Goal: Complete application form: Complete application form

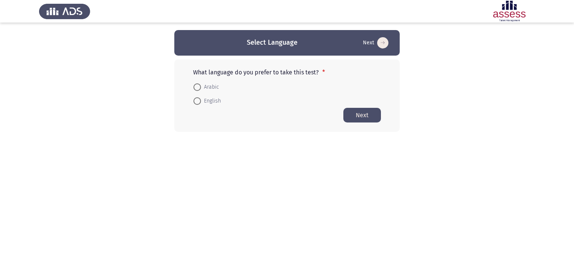
click at [197, 87] on span at bounding box center [197, 87] width 0 height 0
click at [197, 87] on input "Arabic" at bounding box center [198, 87] width 8 height 8
radio input "true"
click at [368, 115] on button "Next" at bounding box center [363, 115] width 38 height 15
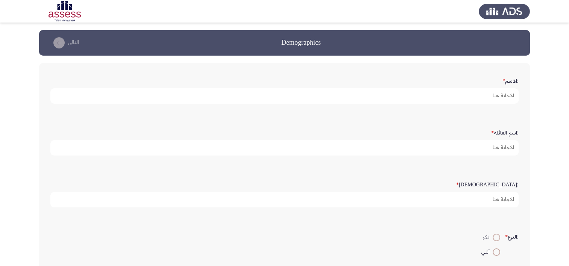
click at [221, 94] on input ":الاسم *" at bounding box center [284, 95] width 468 height 15
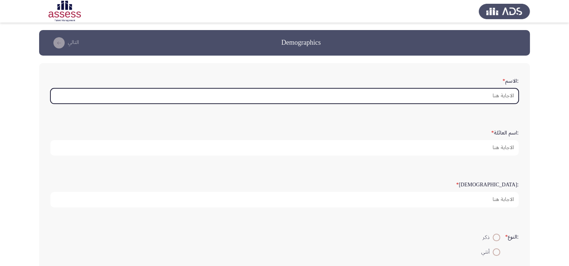
type input "l"
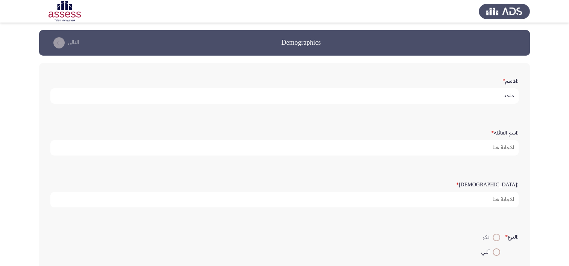
type input "ماجد"
type input "مجدي"
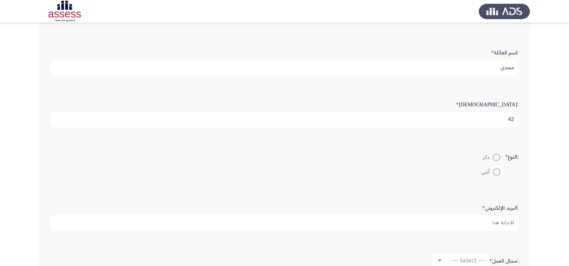
scroll to position [83, 0]
type input "42"
click at [498, 152] on span at bounding box center [496, 155] width 8 height 8
click at [498, 152] on input "ذكر" at bounding box center [496, 155] width 8 height 8
radio input "true"
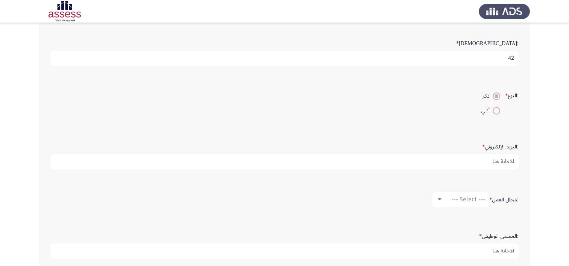
scroll to position [144, 0]
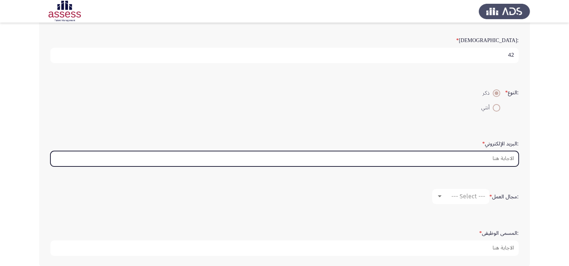
click at [490, 151] on input ":البريد الإلكتروني *" at bounding box center [284, 158] width 468 height 15
type input "’"
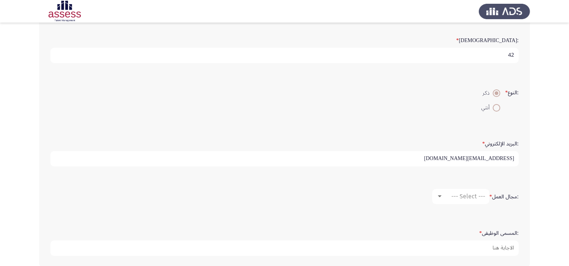
type input "[EMAIL_ADDRESS][DOMAIN_NAME]"
type input "v"
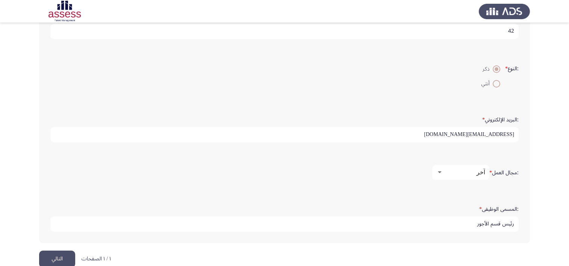
scroll to position [180, 0]
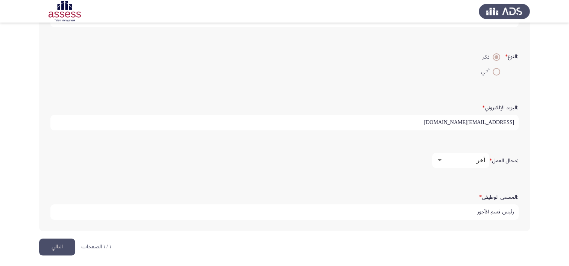
type input "رئيس قسم الأجور"
click at [60, 241] on button "التالي" at bounding box center [57, 247] width 36 height 17
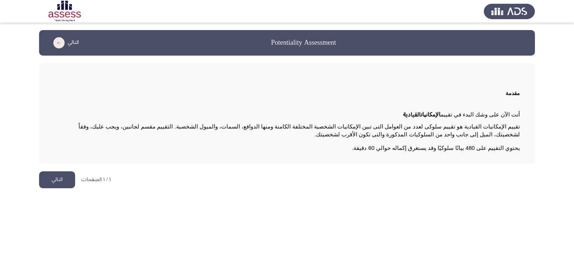
click at [57, 177] on button "التالي" at bounding box center [57, 179] width 36 height 17
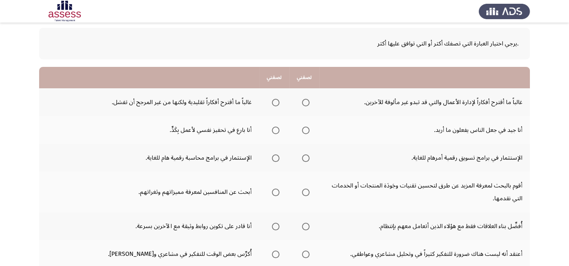
scroll to position [51, 0]
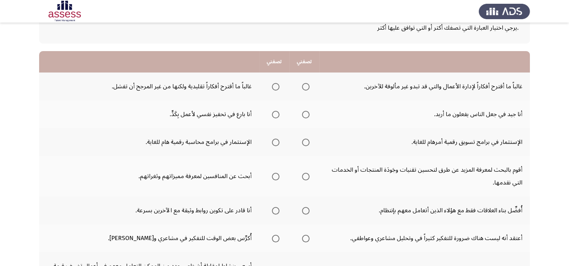
click at [308, 86] on span "Select an option" at bounding box center [306, 87] width 8 height 8
click at [308, 86] on input "Select an option" at bounding box center [306, 87] width 8 height 8
click at [308, 115] on span "Select an option" at bounding box center [306, 115] width 8 height 8
click at [308, 115] on input "Select an option" at bounding box center [306, 115] width 8 height 8
click at [306, 140] on span "Select an option" at bounding box center [306, 143] width 8 height 8
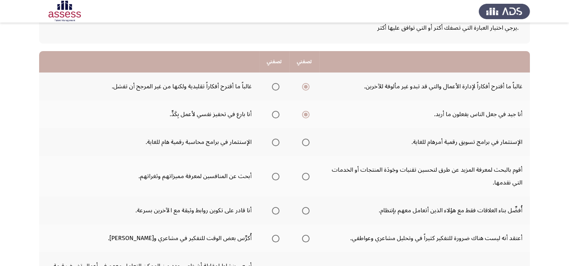
click at [306, 140] on input "Select an option" at bounding box center [306, 143] width 8 height 8
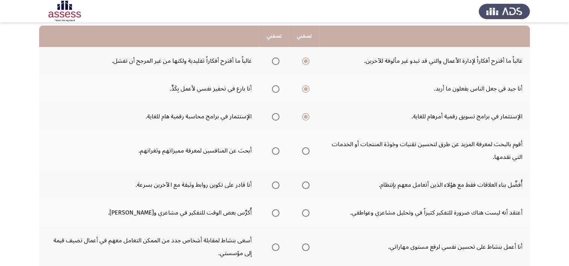
scroll to position [100, 0]
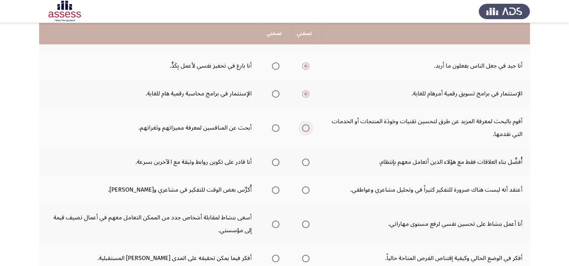
click at [306, 128] on span "Select an option" at bounding box center [306, 128] width 0 height 0
click at [305, 127] on input "Select an option" at bounding box center [306, 128] width 8 height 8
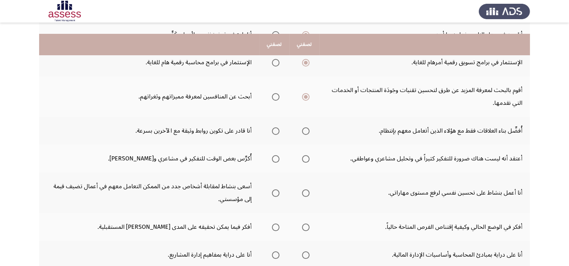
scroll to position [147, 0]
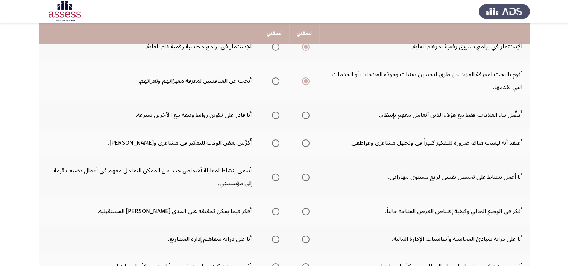
click at [277, 112] on span "Select an option" at bounding box center [276, 116] width 8 height 8
click at [277, 112] on input "Select an option" at bounding box center [276, 116] width 8 height 8
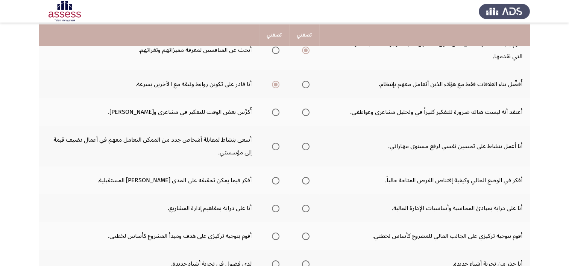
scroll to position [179, 0]
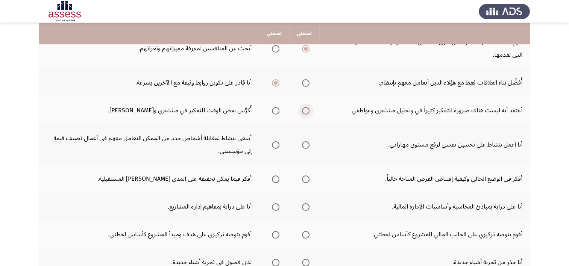
click at [305, 112] on span "Select an option" at bounding box center [306, 111] width 8 height 8
click at [305, 112] on input "Select an option" at bounding box center [306, 111] width 8 height 8
click at [278, 142] on span "Select an option" at bounding box center [276, 145] width 8 height 8
click at [278, 142] on input "Select an option" at bounding box center [276, 145] width 8 height 8
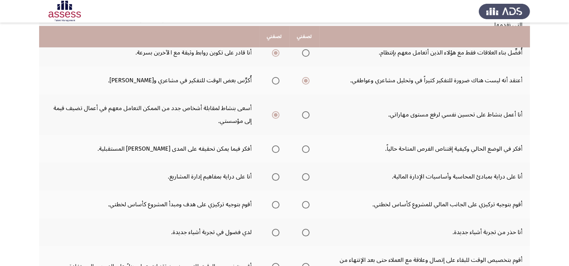
scroll to position [212, 0]
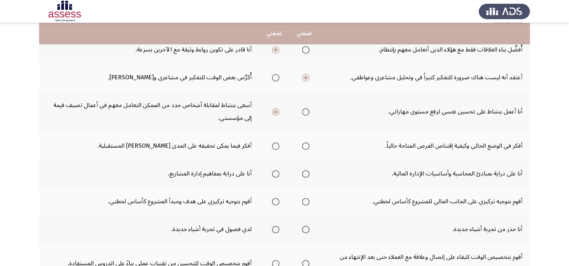
click at [273, 144] on span "Select an option" at bounding box center [276, 146] width 8 height 8
click at [273, 144] on input "Select an option" at bounding box center [276, 146] width 8 height 8
click at [276, 173] on span "Select an option" at bounding box center [276, 174] width 8 height 8
click at [276, 173] on input "Select an option" at bounding box center [276, 174] width 8 height 8
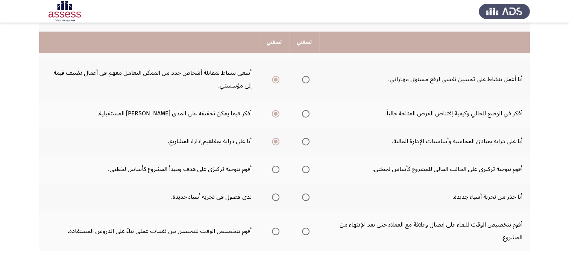
scroll to position [262, 0]
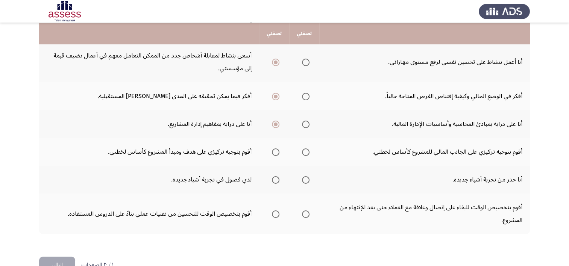
click at [278, 150] on span "Select an option" at bounding box center [276, 152] width 8 height 8
click at [278, 150] on input "Select an option" at bounding box center [276, 152] width 8 height 8
click at [273, 177] on span "Select an option" at bounding box center [276, 180] width 8 height 8
click at [273, 177] on input "Select an option" at bounding box center [276, 180] width 8 height 8
click at [306, 214] on span "Select an option" at bounding box center [306, 214] width 0 height 0
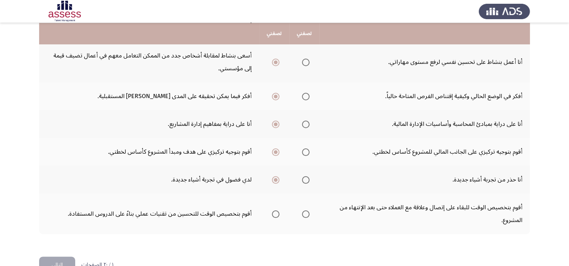
click at [305, 211] on input "Select an option" at bounding box center [306, 215] width 8 height 8
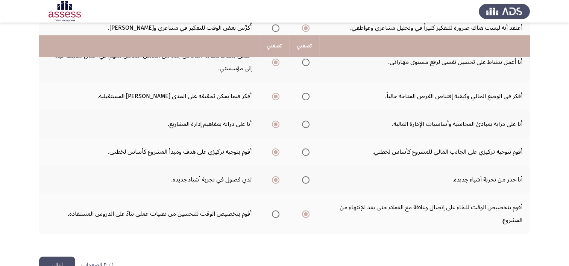
scroll to position [280, 0]
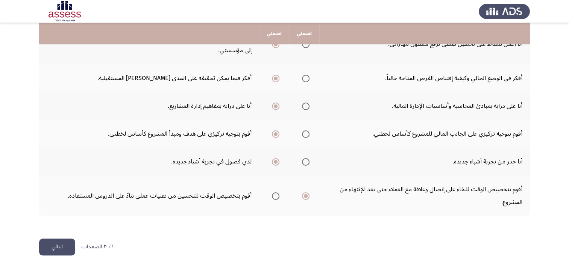
click at [59, 246] on button "التالي" at bounding box center [57, 247] width 36 height 17
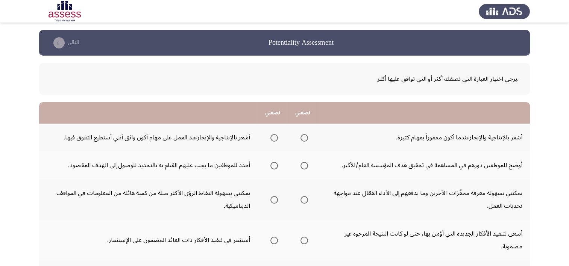
click at [273, 138] on span "Select an option" at bounding box center [274, 138] width 8 height 8
click at [273, 138] on input "Select an option" at bounding box center [274, 138] width 8 height 8
click at [304, 166] on span "Select an option" at bounding box center [304, 166] width 0 height 0
click at [305, 165] on input "Select an option" at bounding box center [304, 166] width 8 height 8
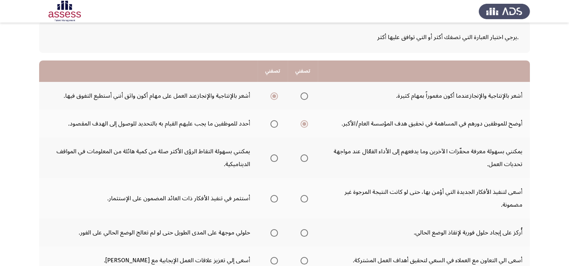
scroll to position [44, 0]
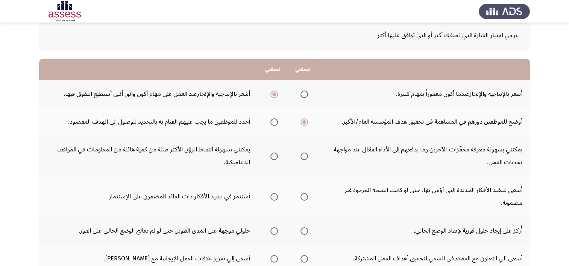
click at [304, 156] on span "Select an option" at bounding box center [304, 156] width 0 height 0
click at [305, 155] on input "Select an option" at bounding box center [304, 157] width 8 height 8
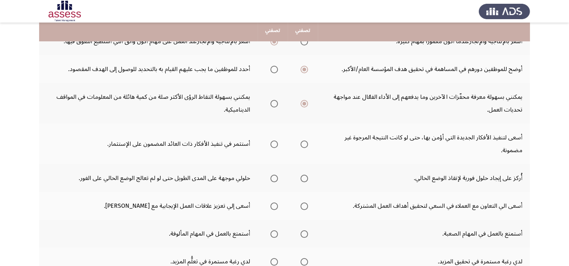
scroll to position [97, 0]
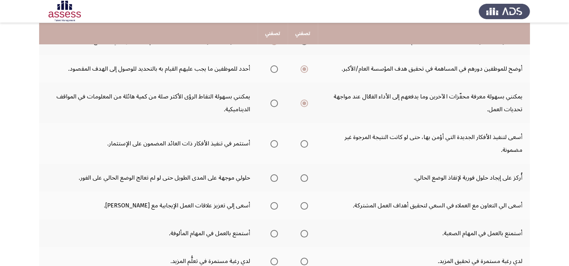
click at [308, 143] on span "Select an option" at bounding box center [304, 144] width 8 height 8
click at [308, 143] on input "Select an option" at bounding box center [304, 144] width 8 height 8
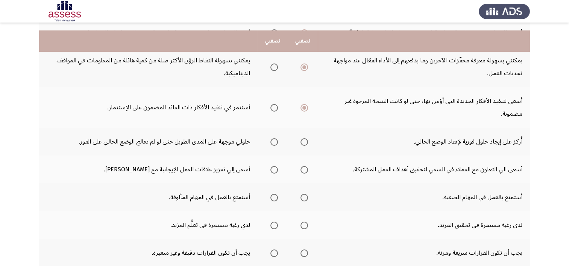
scroll to position [141, 0]
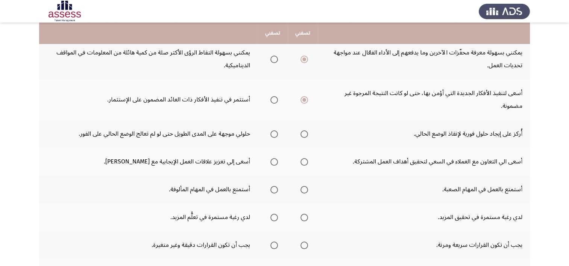
click at [274, 132] on span "Select an option" at bounding box center [274, 134] width 8 height 8
click at [274, 132] on input "Select an option" at bounding box center [274, 134] width 8 height 8
click at [304, 162] on span "Select an option" at bounding box center [304, 162] width 0 height 0
click at [305, 160] on input "Select an option" at bounding box center [304, 162] width 8 height 8
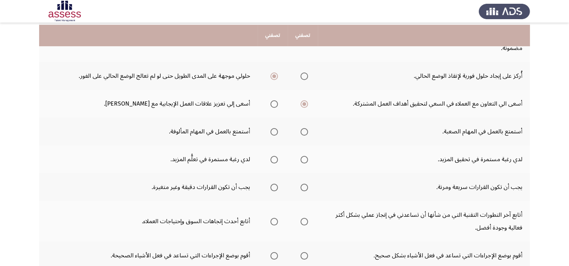
scroll to position [201, 0]
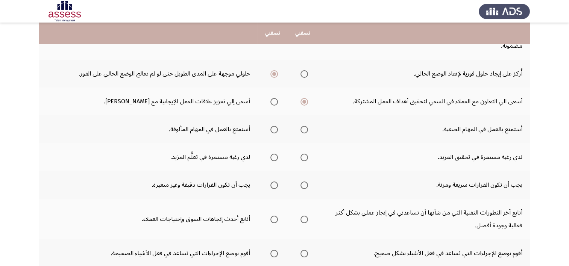
click at [307, 128] on span "Select an option" at bounding box center [304, 130] width 8 height 8
click at [307, 128] on input "Select an option" at bounding box center [304, 130] width 8 height 8
click at [304, 158] on span "Select an option" at bounding box center [304, 158] width 0 height 0
click at [305, 155] on input "Select an option" at bounding box center [304, 158] width 8 height 8
click at [275, 154] on span "Select an option" at bounding box center [274, 158] width 8 height 8
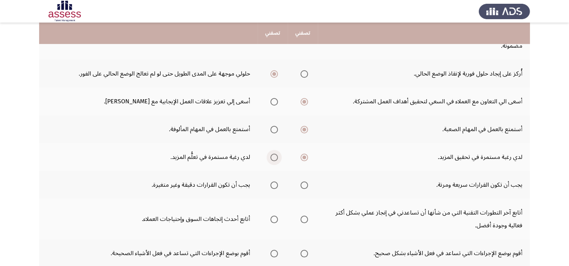
click at [275, 154] on input "Select an option" at bounding box center [274, 158] width 8 height 8
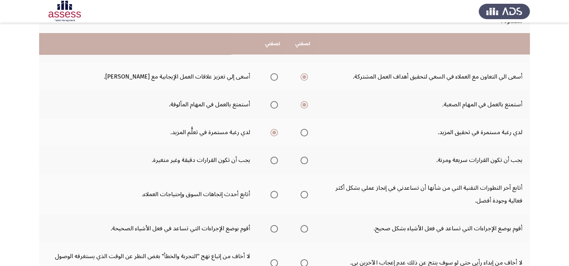
scroll to position [244, 0]
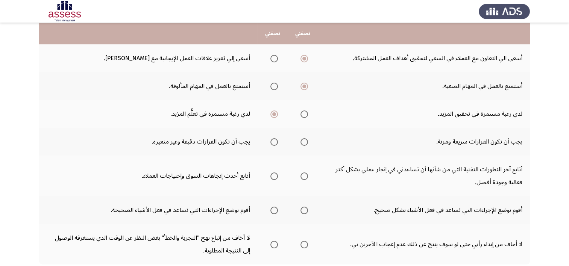
click at [304, 142] on span "Select an option" at bounding box center [304, 142] width 0 height 0
click at [305, 140] on input "Select an option" at bounding box center [304, 142] width 8 height 8
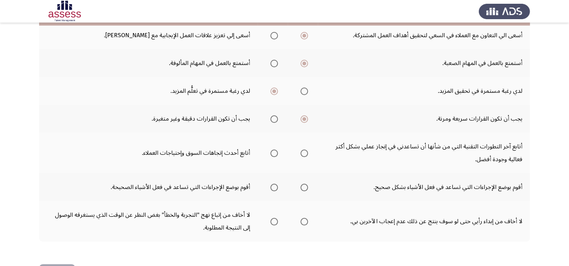
scroll to position [273, 0]
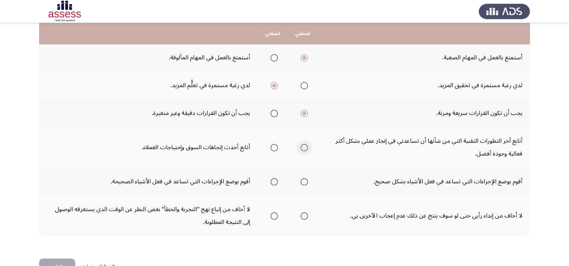
click at [304, 148] on span "Select an option" at bounding box center [304, 148] width 0 height 0
click at [305, 145] on input "Select an option" at bounding box center [304, 148] width 8 height 8
click at [307, 178] on span "Select an option" at bounding box center [304, 182] width 8 height 8
click at [307, 178] on input "Select an option" at bounding box center [304, 182] width 8 height 8
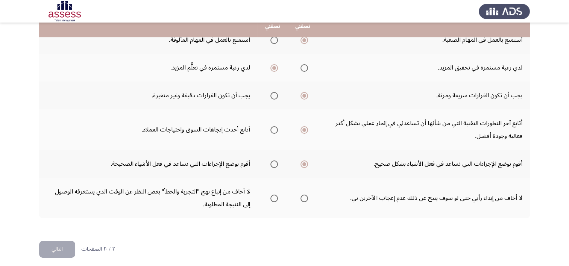
scroll to position [292, 0]
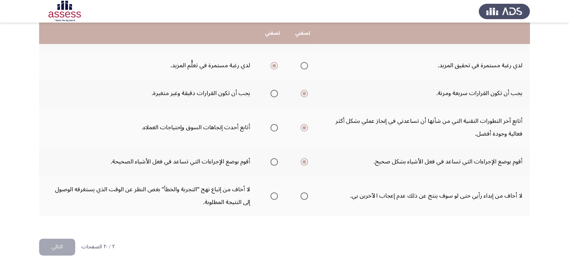
click at [307, 194] on span "Select an option" at bounding box center [304, 196] width 8 height 8
click at [307, 194] on input "Select an option" at bounding box center [304, 196] width 8 height 8
click at [55, 241] on button "التالي" at bounding box center [57, 247] width 36 height 17
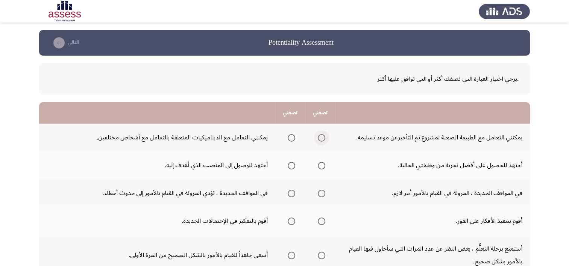
click at [325, 135] on span "Select an option" at bounding box center [322, 138] width 8 height 8
click at [325, 135] on input "Select an option" at bounding box center [322, 138] width 8 height 8
click at [321, 164] on span "Select an option" at bounding box center [322, 166] width 8 height 8
click at [321, 164] on input "Select an option" at bounding box center [322, 166] width 8 height 8
click at [321, 195] on span "Select an option" at bounding box center [322, 194] width 8 height 8
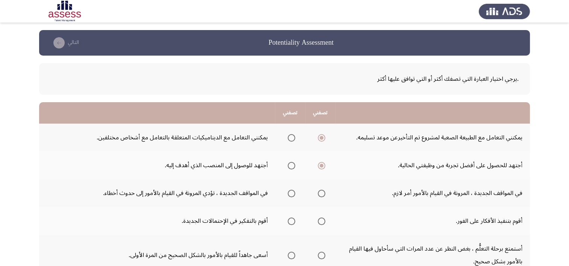
click at [321, 195] on input "Select an option" at bounding box center [322, 194] width 8 height 8
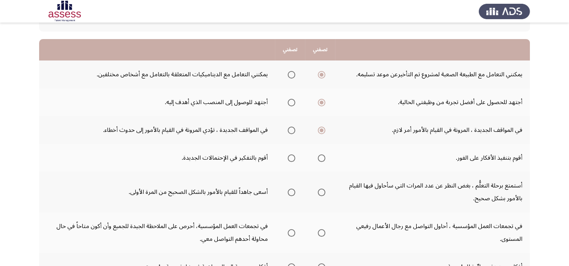
scroll to position [64, 0]
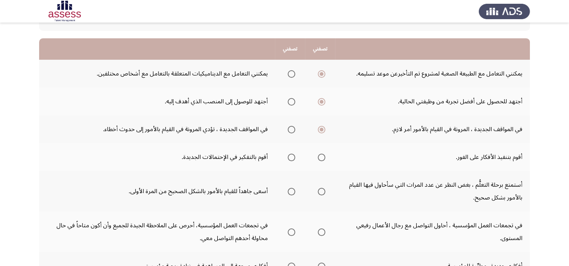
click at [291, 154] on span "Select an option" at bounding box center [292, 158] width 8 height 8
click at [291, 154] on input "Select an option" at bounding box center [292, 158] width 8 height 8
click at [324, 188] on span "Select an option" at bounding box center [322, 192] width 8 height 8
click at [324, 188] on input "Select an option" at bounding box center [322, 192] width 8 height 8
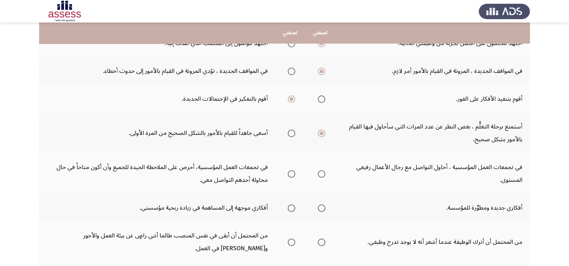
scroll to position [124, 0]
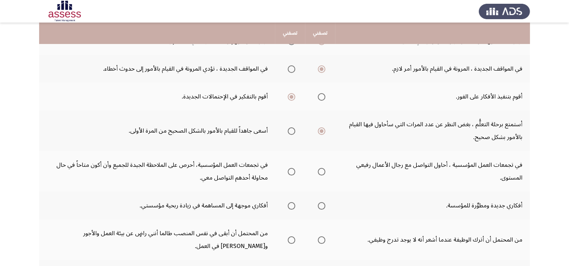
click at [295, 170] on span "Select an option" at bounding box center [292, 172] width 8 height 8
click at [295, 170] on input "Select an option" at bounding box center [292, 172] width 8 height 8
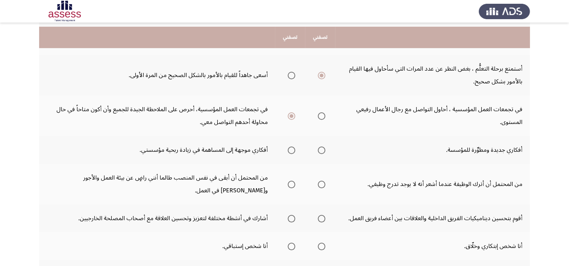
scroll to position [185, 0]
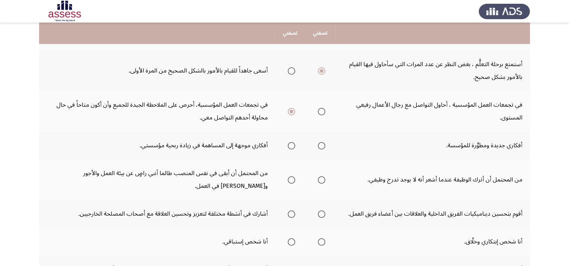
click at [321, 146] on span "Select an option" at bounding box center [321, 146] width 0 height 0
click at [322, 144] on input "Select an option" at bounding box center [322, 146] width 8 height 8
click at [321, 180] on span "Select an option" at bounding box center [321, 180] width 0 height 0
click at [322, 178] on input "Select an option" at bounding box center [322, 180] width 8 height 8
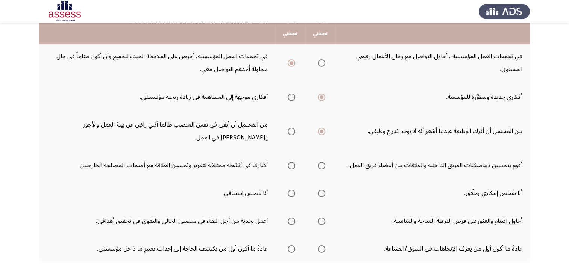
scroll to position [233, 0]
click at [321, 166] on span "Select an option" at bounding box center [321, 166] width 0 height 0
click at [322, 163] on input "Select an option" at bounding box center [322, 166] width 8 height 8
click at [294, 192] on span "Select an option" at bounding box center [292, 194] width 8 height 8
click at [294, 192] on input "Select an option" at bounding box center [292, 194] width 8 height 8
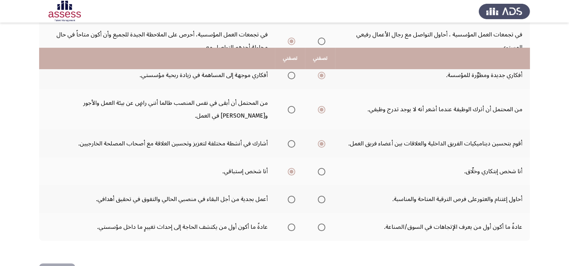
scroll to position [280, 0]
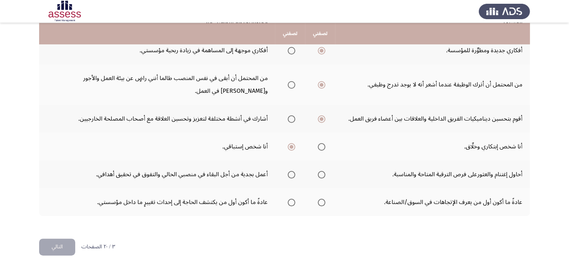
click at [320, 171] on span "Select an option" at bounding box center [322, 175] width 8 height 8
click at [320, 171] on input "Select an option" at bounding box center [322, 175] width 8 height 8
click at [295, 202] on span "Select an option" at bounding box center [292, 203] width 8 height 8
click at [295, 202] on input "Select an option" at bounding box center [292, 203] width 8 height 8
click at [48, 239] on button "التالي" at bounding box center [57, 247] width 36 height 17
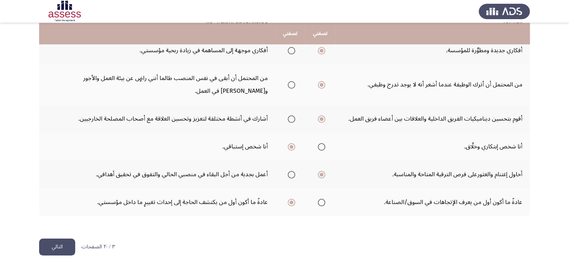
scroll to position [0, 0]
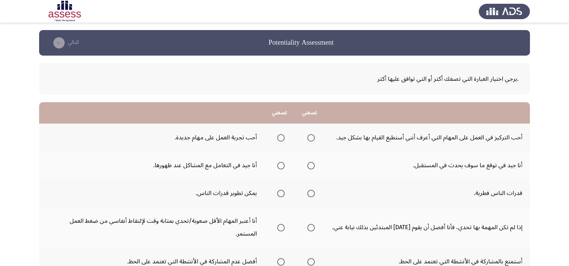
click at [281, 139] on span "Select an option" at bounding box center [281, 138] width 8 height 8
click at [281, 139] on input "Select an option" at bounding box center [281, 138] width 8 height 8
click at [311, 166] on span "Select an option" at bounding box center [311, 166] width 0 height 0
click at [311, 165] on input "Select an option" at bounding box center [311, 166] width 8 height 8
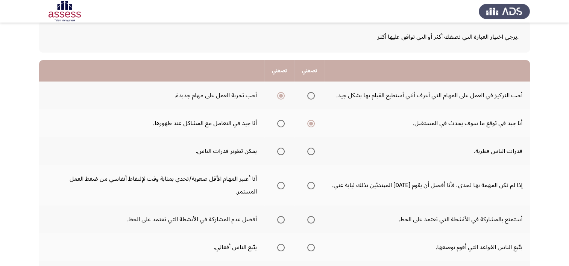
scroll to position [45, 0]
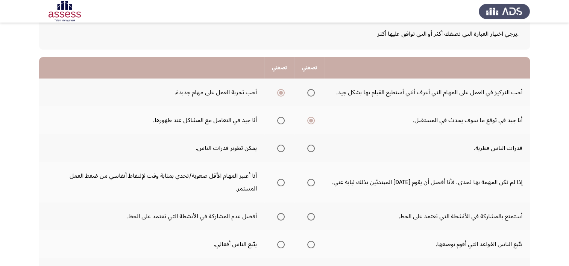
click at [278, 147] on span "Select an option" at bounding box center [281, 149] width 8 height 8
click at [278, 147] on input "Select an option" at bounding box center [281, 149] width 8 height 8
click at [283, 179] on span "Select an option" at bounding box center [281, 183] width 8 height 8
click at [283, 179] on input "Select an option" at bounding box center [281, 183] width 8 height 8
click at [283, 213] on span "Select an option" at bounding box center [281, 217] width 8 height 8
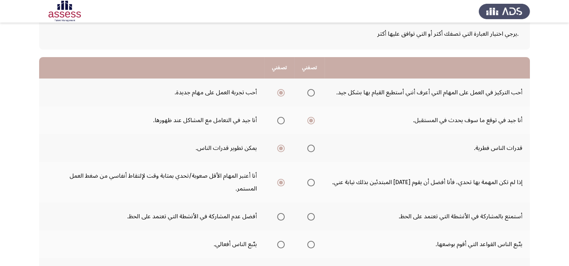
click at [283, 213] on input "Select an option" at bounding box center [281, 217] width 8 height 8
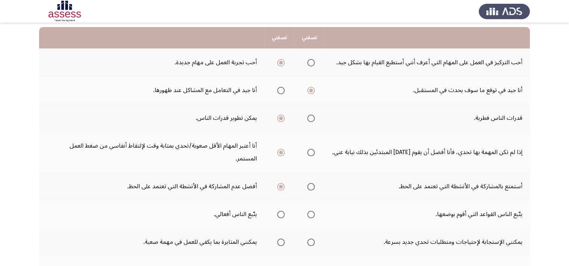
scroll to position [84, 0]
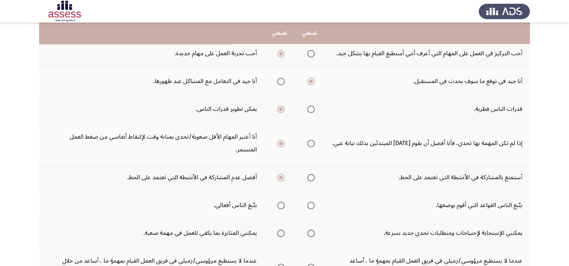
click at [282, 202] on span "Select an option" at bounding box center [281, 206] width 8 height 8
click at [282, 202] on input "Select an option" at bounding box center [281, 206] width 8 height 8
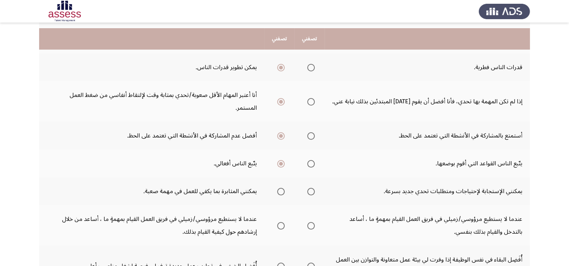
scroll to position [131, 0]
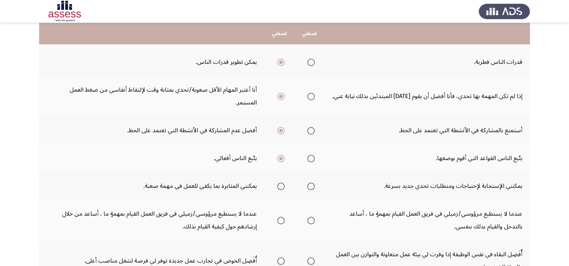
click at [283, 183] on span "Select an option" at bounding box center [281, 187] width 8 height 8
click at [283, 183] on input "Select an option" at bounding box center [281, 187] width 8 height 8
click at [280, 217] on span "Select an option" at bounding box center [281, 221] width 8 height 8
click at [280, 217] on input "Select an option" at bounding box center [281, 221] width 8 height 8
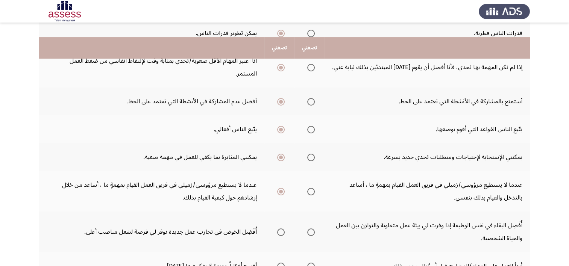
scroll to position [179, 0]
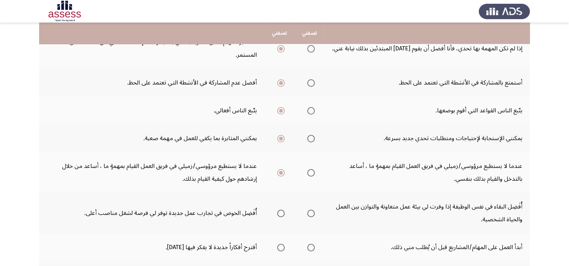
click at [281, 214] on span "Select an option" at bounding box center [281, 214] width 0 height 0
click at [281, 210] on input "Select an option" at bounding box center [281, 214] width 8 height 8
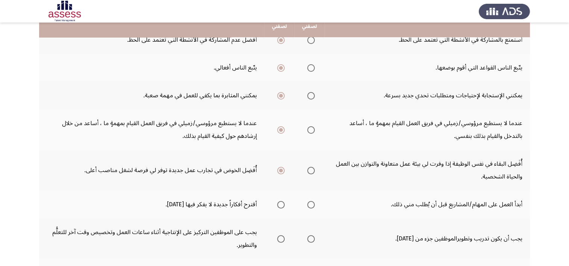
scroll to position [223, 0]
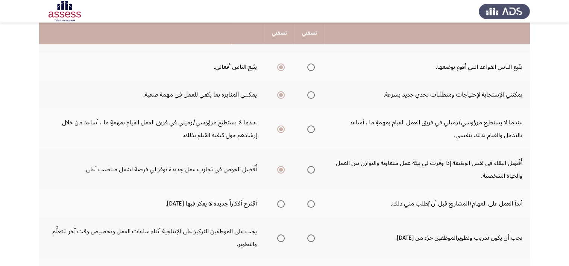
click at [282, 200] on span "Select an option" at bounding box center [281, 204] width 8 height 8
click at [282, 200] on input "Select an option" at bounding box center [281, 204] width 8 height 8
click at [314, 235] on span "Select an option" at bounding box center [311, 239] width 8 height 8
click at [314, 235] on input "Select an option" at bounding box center [311, 239] width 8 height 8
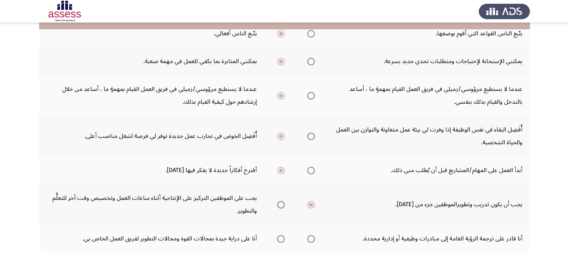
scroll to position [280, 0]
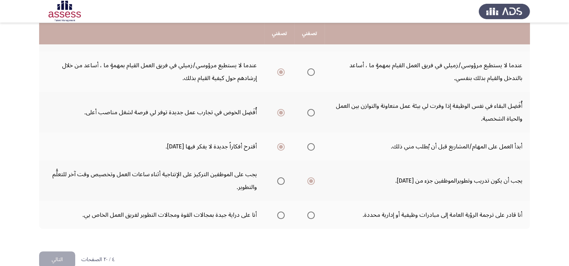
click at [311, 215] on span "Select an option" at bounding box center [311, 215] width 0 height 0
click at [311, 212] on input "Select an option" at bounding box center [311, 216] width 8 height 8
click at [59, 251] on button "التالي" at bounding box center [57, 259] width 36 height 17
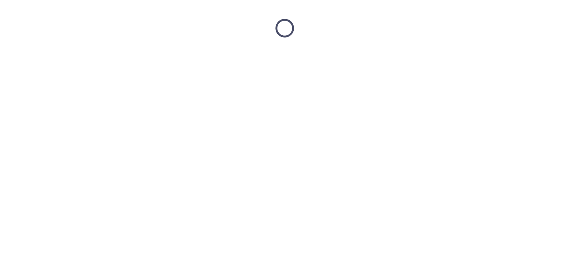
scroll to position [0, 0]
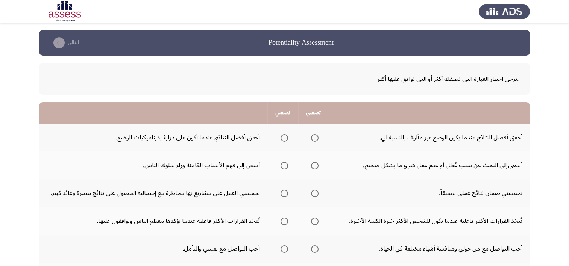
click at [284, 137] on span "Select an option" at bounding box center [284, 138] width 8 height 8
click at [284, 137] on input "Select an option" at bounding box center [284, 138] width 8 height 8
click at [284, 166] on span "Select an option" at bounding box center [284, 166] width 0 height 0
click at [284, 165] on input "Select an option" at bounding box center [284, 166] width 8 height 8
click at [286, 192] on span "Select an option" at bounding box center [284, 194] width 8 height 8
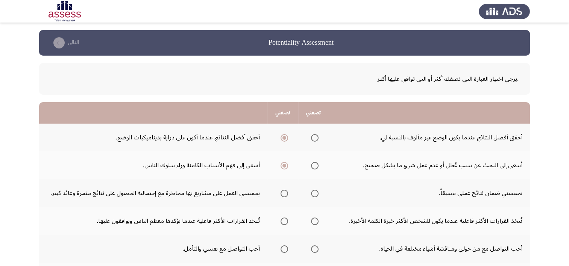
click at [286, 192] on input "Select an option" at bounding box center [284, 194] width 8 height 8
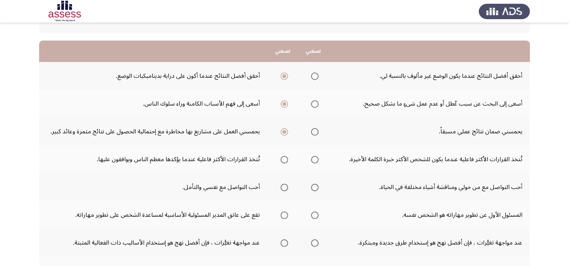
scroll to position [62, 0]
click at [284, 160] on span "Select an option" at bounding box center [284, 160] width 0 height 0
click at [284, 158] on input "Select an option" at bounding box center [284, 160] width 8 height 8
click at [316, 187] on span "Select an option" at bounding box center [315, 188] width 8 height 8
click at [316, 187] on input "Select an option" at bounding box center [315, 188] width 8 height 8
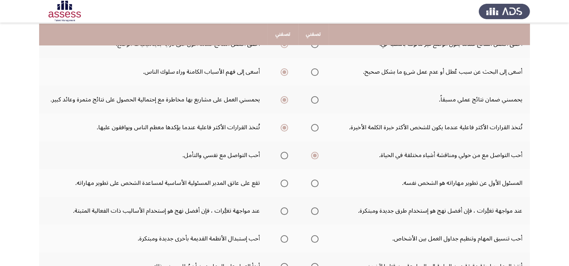
scroll to position [95, 0]
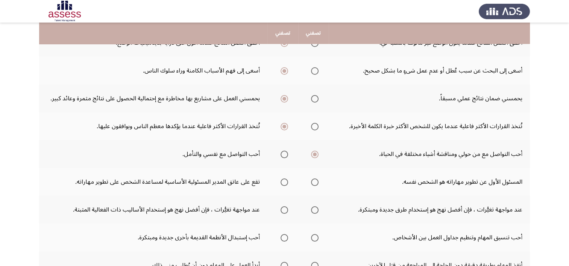
click at [286, 180] on span "Select an option" at bounding box center [284, 183] width 8 height 8
click at [286, 180] on input "Select an option" at bounding box center [284, 183] width 8 height 8
click at [315, 208] on span "Select an option" at bounding box center [315, 210] width 8 height 8
click at [315, 208] on input "Select an option" at bounding box center [315, 210] width 8 height 8
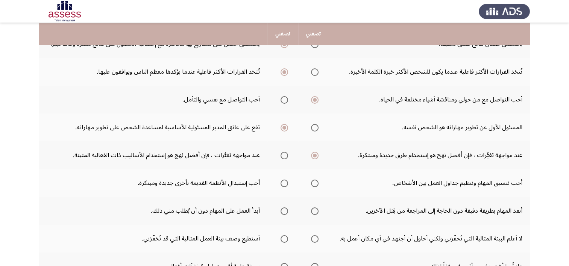
scroll to position [150, 0]
click at [313, 180] on span "Select an option" at bounding box center [315, 183] width 8 height 8
click at [313, 180] on input "Select an option" at bounding box center [315, 183] width 8 height 8
click at [285, 209] on span "Select an option" at bounding box center [284, 211] width 8 height 8
click at [285, 209] on input "Select an option" at bounding box center [284, 211] width 8 height 8
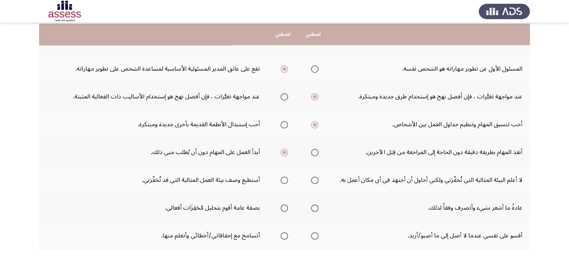
scroll to position [209, 0]
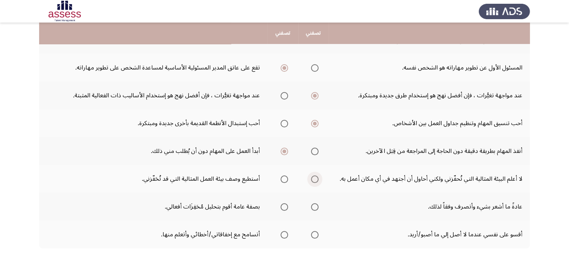
click at [314, 179] on span "Select an option" at bounding box center [315, 180] width 8 height 8
click at [314, 179] on input "Select an option" at bounding box center [315, 180] width 8 height 8
click at [286, 206] on span "Select an option" at bounding box center [284, 207] width 8 height 8
click at [286, 206] on input "Select an option" at bounding box center [284, 207] width 8 height 8
click at [318, 233] on span "Select an option" at bounding box center [315, 235] width 8 height 8
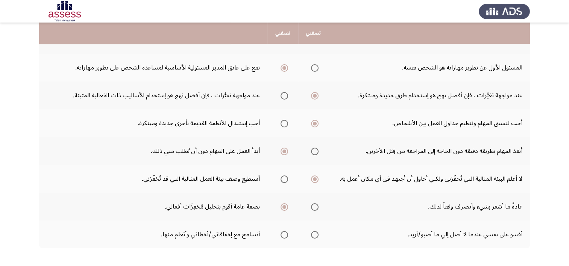
click at [318, 233] on input "Select an option" at bounding box center [315, 235] width 8 height 8
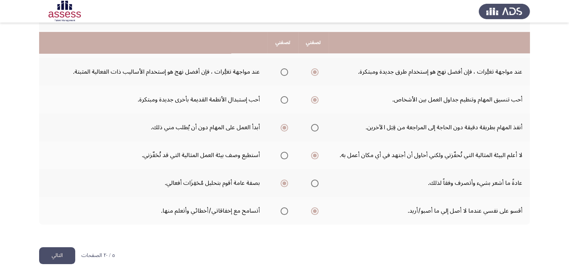
scroll to position [242, 0]
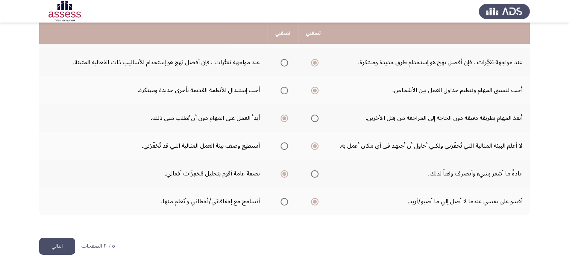
click at [286, 200] on span "Select an option" at bounding box center [284, 202] width 8 height 8
click at [286, 200] on input "Select an option" at bounding box center [284, 202] width 8 height 8
click at [62, 238] on button "التالي" at bounding box center [57, 246] width 36 height 17
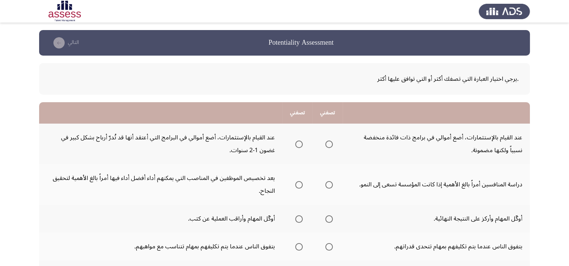
click at [298, 144] on span "Select an option" at bounding box center [299, 145] width 8 height 8
click at [298, 144] on input "Select an option" at bounding box center [299, 145] width 8 height 8
click at [327, 186] on span "Select an option" at bounding box center [329, 185] width 8 height 8
click at [327, 186] on input "Select an option" at bounding box center [329, 185] width 8 height 8
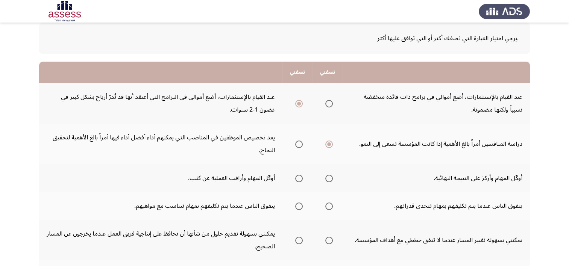
scroll to position [43, 0]
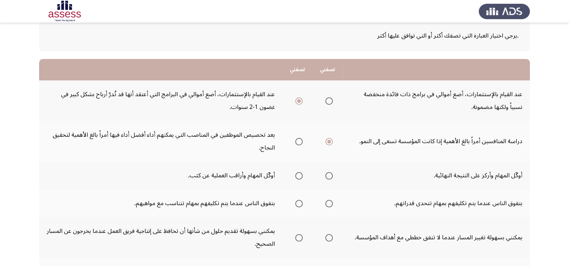
click at [299, 176] on span "Select an option" at bounding box center [299, 176] width 0 height 0
click at [300, 174] on input "Select an option" at bounding box center [299, 176] width 8 height 8
click at [331, 177] on span "Select an option" at bounding box center [329, 176] width 8 height 8
click at [331, 177] on input "Select an option" at bounding box center [329, 176] width 8 height 8
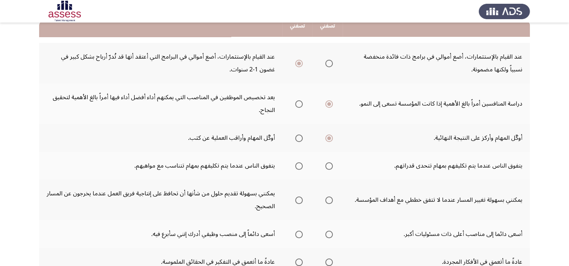
scroll to position [86, 0]
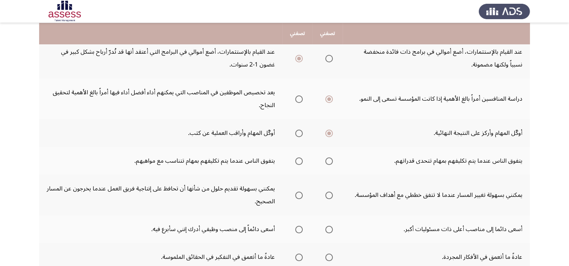
click at [299, 161] on span "Select an option" at bounding box center [299, 161] width 0 height 0
click at [300, 159] on input "Select an option" at bounding box center [299, 162] width 8 height 8
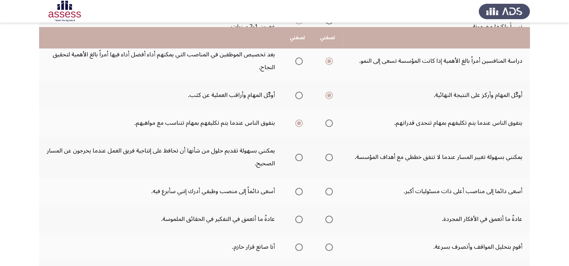
scroll to position [128, 0]
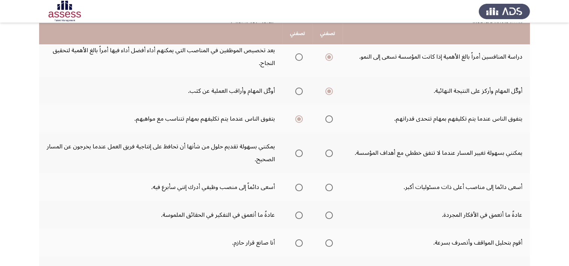
click at [299, 153] on span "Select an option" at bounding box center [299, 153] width 0 height 0
click at [300, 151] on input "Select an option" at bounding box center [299, 154] width 8 height 8
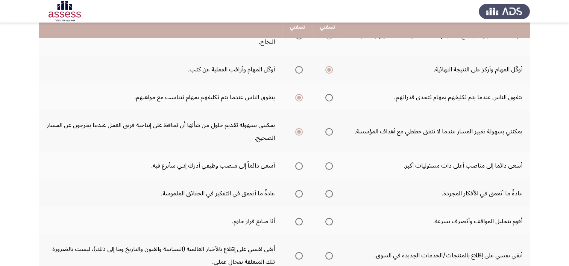
scroll to position [154, 0]
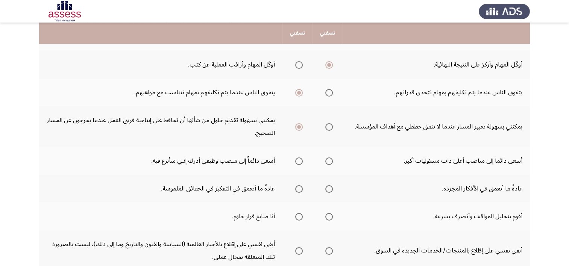
click at [302, 162] on span "Select an option" at bounding box center [299, 162] width 8 height 8
click at [302, 162] on input "Select an option" at bounding box center [299, 162] width 8 height 8
click at [330, 189] on span "Select an option" at bounding box center [329, 189] width 8 height 8
click at [330, 189] on input "Select an option" at bounding box center [329, 189] width 8 height 8
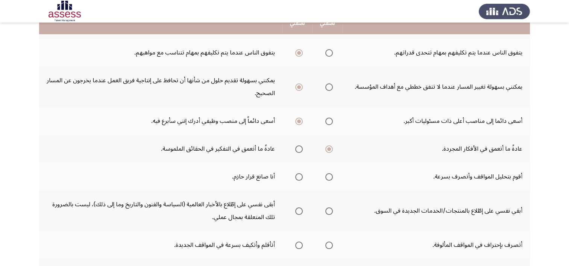
scroll to position [201, 0]
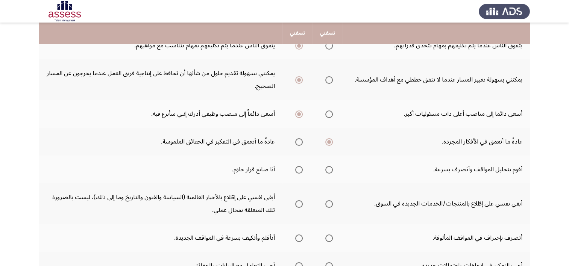
click at [329, 170] on span "Select an option" at bounding box center [329, 170] width 0 height 0
click at [330, 168] on input "Select an option" at bounding box center [329, 170] width 8 height 8
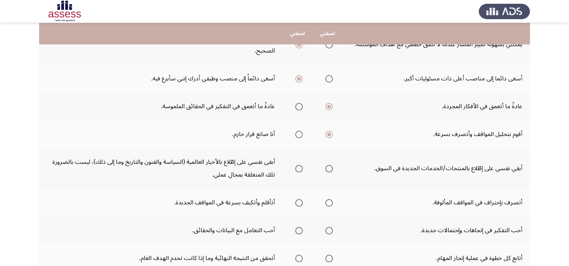
scroll to position [237, 0]
click at [301, 165] on span "Select an option" at bounding box center [299, 169] width 8 height 8
click at [301, 165] on input "Select an option" at bounding box center [299, 169] width 8 height 8
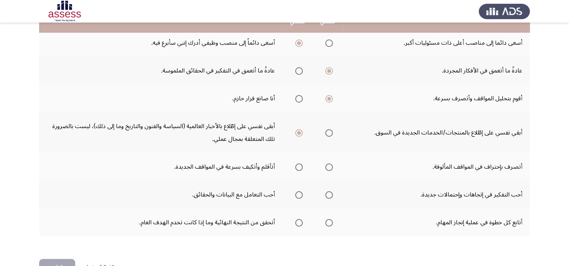
scroll to position [275, 0]
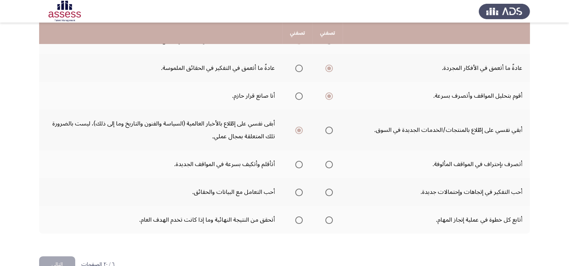
click at [299, 165] on span "Select an option" at bounding box center [299, 165] width 0 height 0
click at [300, 162] on input "Select an option" at bounding box center [299, 165] width 8 height 8
click at [328, 164] on span "Select an option" at bounding box center [329, 165] width 8 height 8
click at [328, 164] on input "Select an option" at bounding box center [329, 165] width 8 height 8
click at [299, 192] on span "Select an option" at bounding box center [299, 192] width 0 height 0
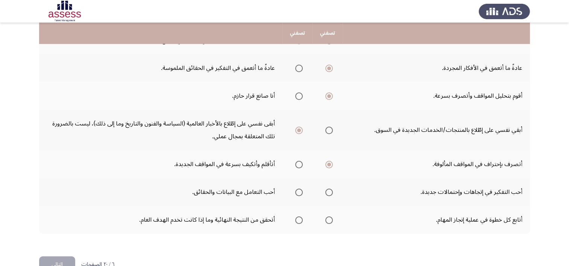
click at [300, 189] on input "Select an option" at bounding box center [299, 193] width 8 height 8
click at [299, 220] on span "Select an option" at bounding box center [299, 220] width 0 height 0
click at [300, 217] on input "Select an option" at bounding box center [299, 221] width 8 height 8
click at [62, 260] on button "التالي" at bounding box center [57, 264] width 36 height 17
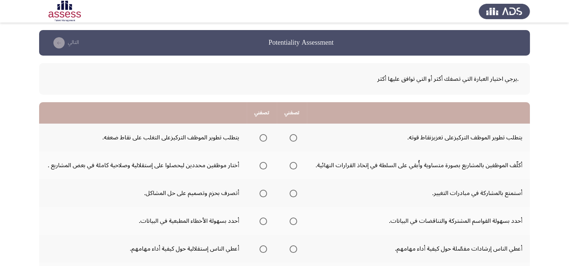
click at [264, 140] on span "Select an option" at bounding box center [263, 138] width 8 height 8
click at [264, 140] on input "Select an option" at bounding box center [263, 138] width 8 height 8
click at [263, 166] on span "Select an option" at bounding box center [263, 166] width 0 height 0
click at [264, 165] on input "Select an option" at bounding box center [263, 166] width 8 height 8
click at [293, 194] on span "Select an option" at bounding box center [293, 194] width 0 height 0
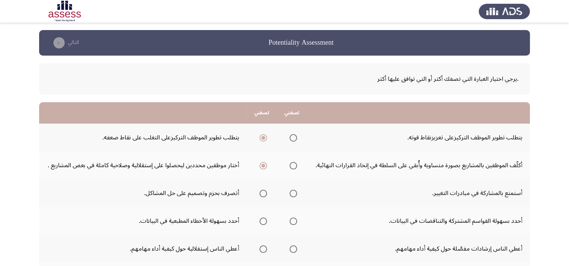
click at [294, 192] on input "Select an option" at bounding box center [293, 194] width 8 height 8
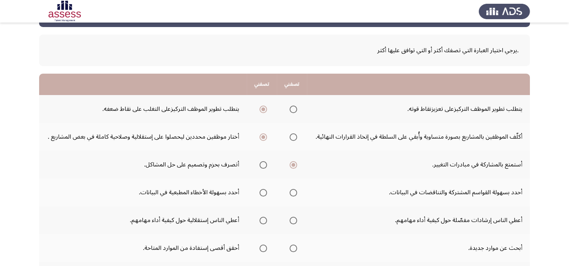
scroll to position [57, 0]
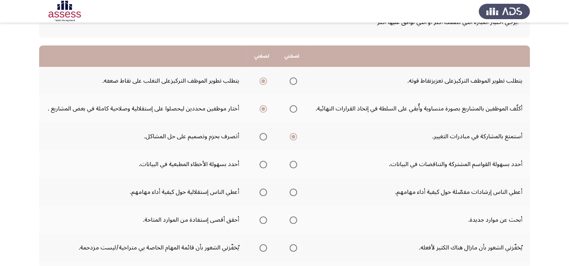
click at [296, 163] on span "Select an option" at bounding box center [293, 165] width 8 height 8
click at [296, 163] on input "Select an option" at bounding box center [293, 165] width 8 height 8
click at [262, 192] on span "Select an option" at bounding box center [263, 193] width 8 height 8
click at [262, 192] on input "Select an option" at bounding box center [263, 193] width 8 height 8
click at [263, 221] on span "Select an option" at bounding box center [263, 221] width 8 height 8
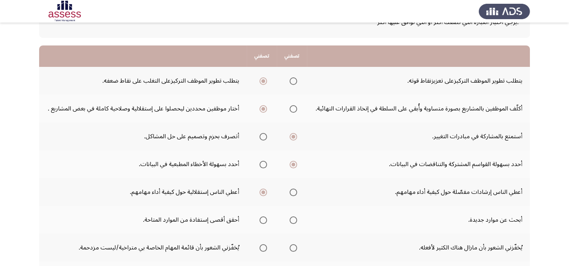
click at [263, 221] on input "Select an option" at bounding box center [263, 221] width 8 height 8
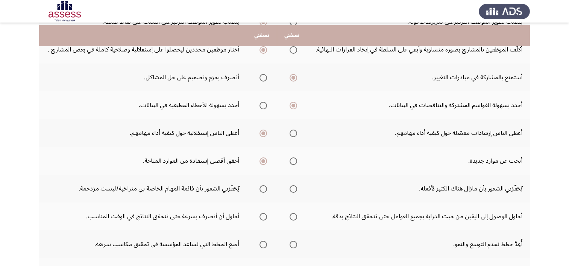
scroll to position [118, 0]
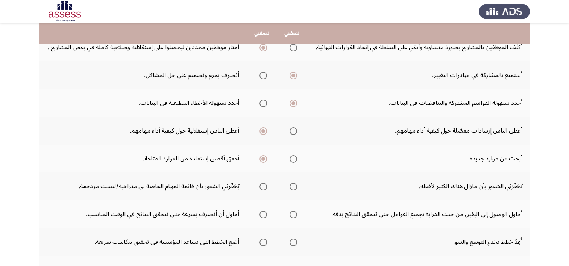
click at [297, 183] on span "Select an option" at bounding box center [293, 187] width 8 height 8
click at [297, 183] on input "Select an option" at bounding box center [293, 187] width 8 height 8
click at [293, 215] on span "Select an option" at bounding box center [293, 215] width 0 height 0
click at [294, 213] on input "Select an option" at bounding box center [293, 215] width 8 height 8
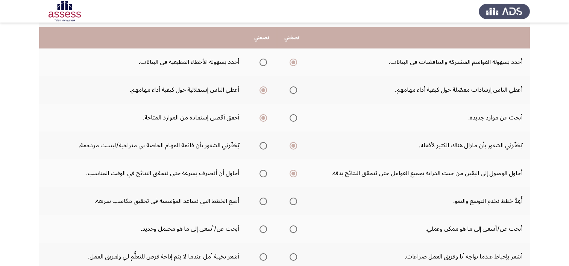
scroll to position [164, 0]
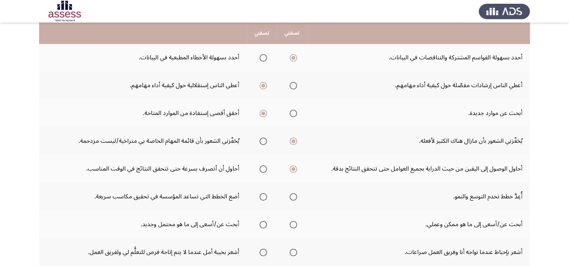
click at [293, 197] on span "Select an option" at bounding box center [293, 197] width 0 height 0
click at [294, 195] on input "Select an option" at bounding box center [293, 197] width 8 height 8
click at [263, 225] on span "Select an option" at bounding box center [263, 225] width 0 height 0
click at [264, 223] on input "Select an option" at bounding box center [263, 225] width 8 height 8
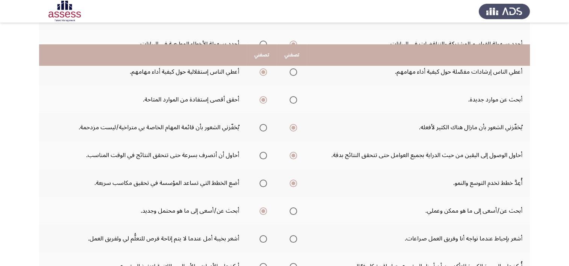
scroll to position [206, 0]
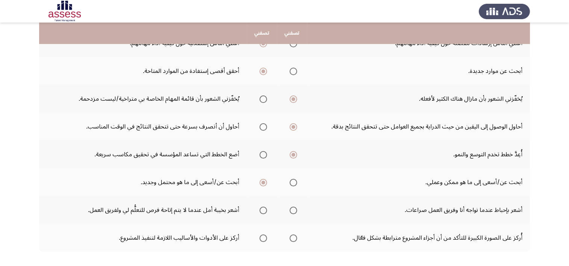
click at [294, 208] on span "Select an option" at bounding box center [293, 211] width 8 height 8
click at [294, 208] on input "Select an option" at bounding box center [293, 211] width 8 height 8
click at [264, 211] on span "Select an option" at bounding box center [263, 211] width 8 height 8
click at [264, 211] on input "Select an option" at bounding box center [263, 211] width 8 height 8
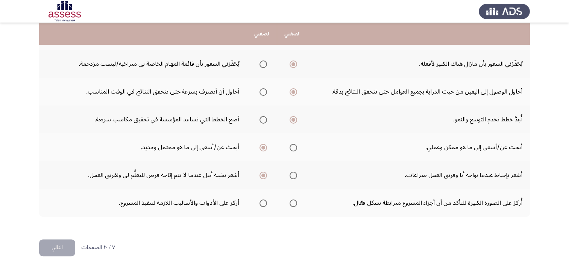
scroll to position [241, 0]
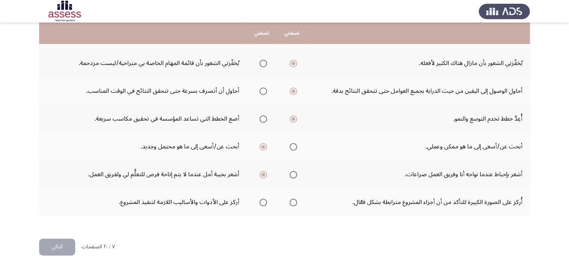
click at [297, 202] on span "Select an option" at bounding box center [293, 203] width 8 height 8
click at [297, 202] on input "Select an option" at bounding box center [293, 203] width 8 height 8
click at [68, 239] on button "التالي" at bounding box center [57, 247] width 36 height 17
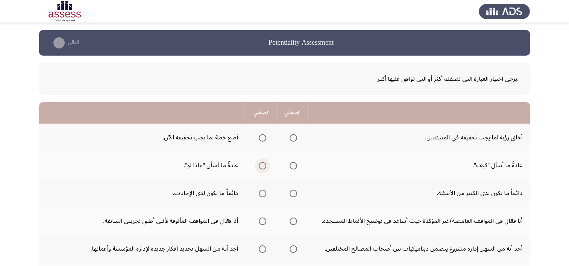
click at [263, 163] on span "Select an option" at bounding box center [263, 166] width 8 height 8
click at [263, 163] on input "Select an option" at bounding box center [263, 166] width 8 height 8
click at [293, 138] on span "Select an option" at bounding box center [293, 138] width 0 height 0
click at [293, 137] on input "Select an option" at bounding box center [293, 138] width 8 height 8
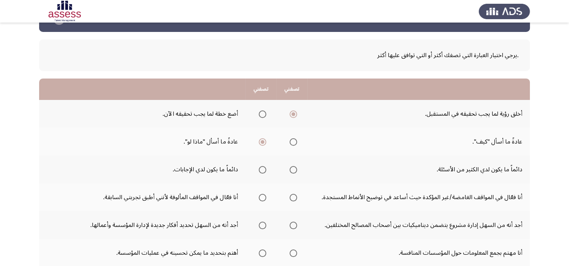
scroll to position [42, 0]
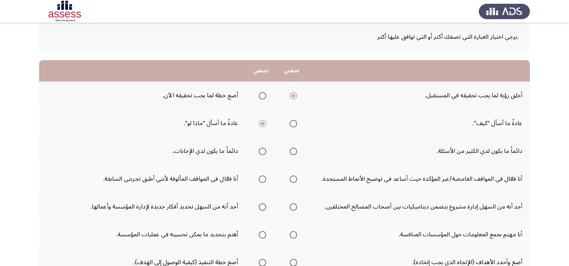
click at [292, 150] on span "Select an option" at bounding box center [293, 152] width 8 height 8
click at [292, 150] on input "Select an option" at bounding box center [293, 152] width 8 height 8
click at [294, 176] on span "Select an option" at bounding box center [293, 180] width 8 height 8
click at [294, 176] on input "Select an option" at bounding box center [293, 180] width 8 height 8
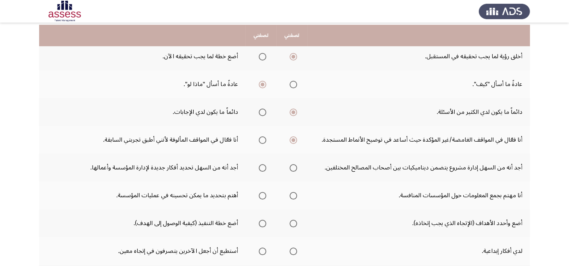
scroll to position [83, 0]
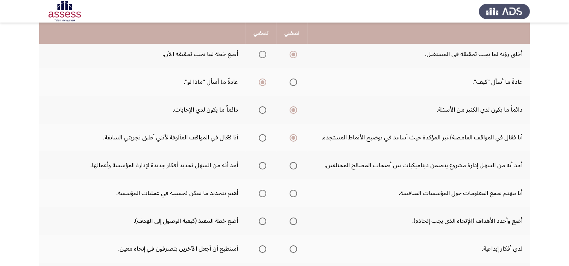
click at [295, 164] on span "Select an option" at bounding box center [293, 166] width 8 height 8
click at [295, 164] on input "Select an option" at bounding box center [293, 166] width 8 height 8
click at [259, 193] on span "Select an option" at bounding box center [263, 194] width 8 height 8
click at [259, 193] on input "Select an option" at bounding box center [263, 194] width 8 height 8
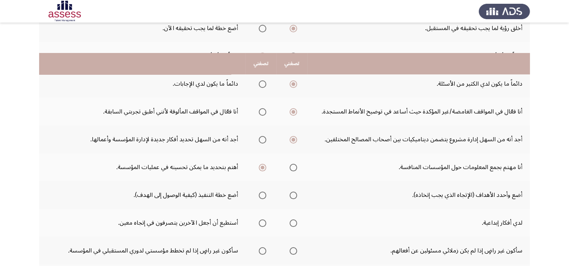
scroll to position [153, 0]
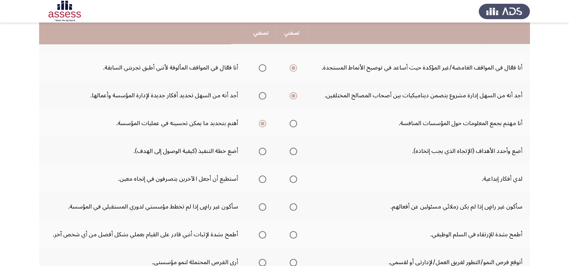
click at [262, 151] on span "Select an option" at bounding box center [262, 151] width 0 height 0
click at [262, 150] on input "Select an option" at bounding box center [263, 152] width 8 height 8
click at [263, 176] on span "Select an option" at bounding box center [263, 180] width 8 height 8
click at [263, 176] on input "Select an option" at bounding box center [263, 180] width 8 height 8
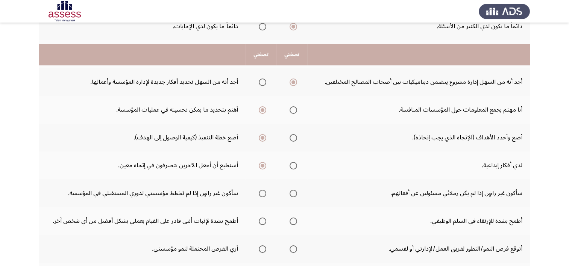
scroll to position [196, 0]
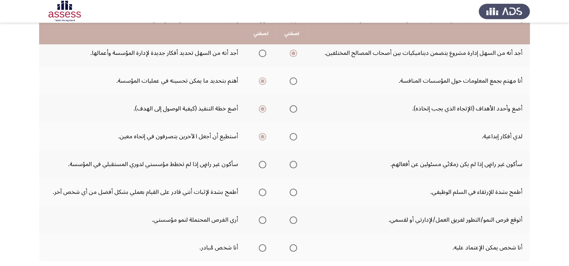
click at [260, 165] on span "Select an option" at bounding box center [263, 165] width 8 height 8
click at [260, 165] on input "Select an option" at bounding box center [263, 165] width 8 height 8
click at [295, 192] on span "Select an option" at bounding box center [293, 193] width 8 height 8
click at [295, 192] on input "Select an option" at bounding box center [293, 193] width 8 height 8
click at [263, 217] on span "Select an option" at bounding box center [263, 221] width 8 height 8
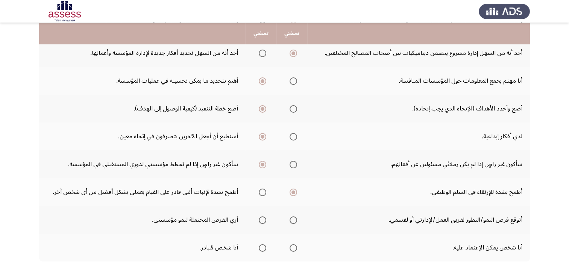
click at [263, 217] on input "Select an option" at bounding box center [263, 221] width 8 height 8
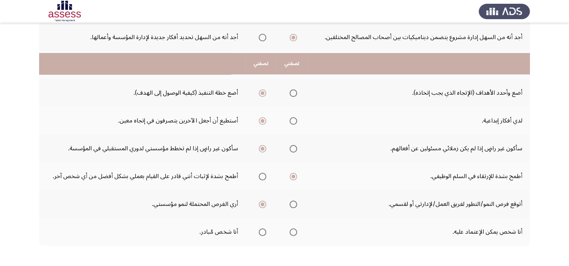
scroll to position [242, 0]
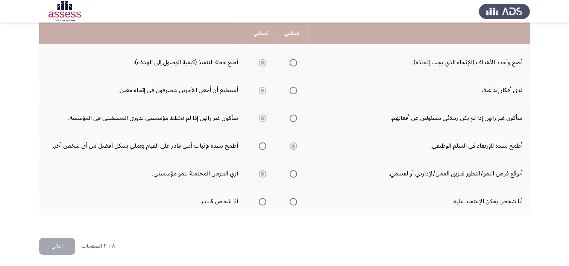
click at [265, 212] on th at bounding box center [260, 202] width 31 height 28
click at [262, 202] on span "Select an option" at bounding box center [262, 202] width 0 height 0
click at [262, 200] on input "Select an option" at bounding box center [263, 202] width 8 height 8
click at [57, 239] on button "التالي" at bounding box center [57, 246] width 36 height 17
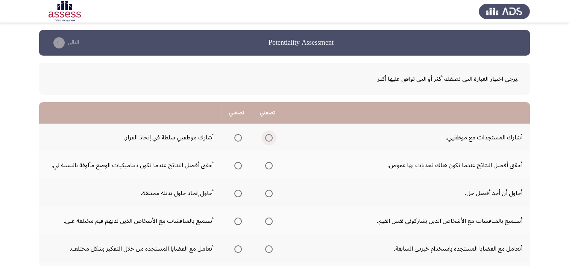
click at [269, 138] on span "Select an option" at bounding box center [269, 138] width 0 height 0
click at [270, 137] on input "Select an option" at bounding box center [269, 138] width 8 height 8
click at [267, 168] on span "Select an option" at bounding box center [269, 166] width 8 height 8
click at [267, 168] on input "Select an option" at bounding box center [269, 166] width 8 height 8
click at [236, 194] on span "Select an option" at bounding box center [238, 194] width 8 height 8
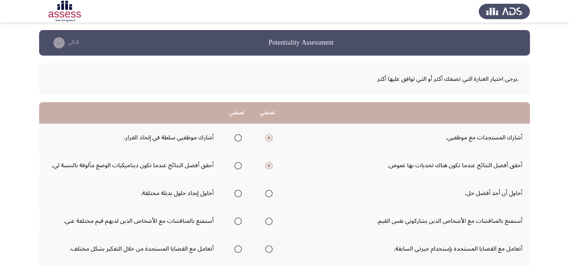
click at [236, 194] on input "Select an option" at bounding box center [238, 194] width 8 height 8
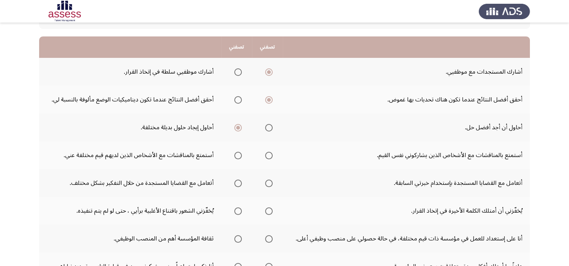
scroll to position [73, 0]
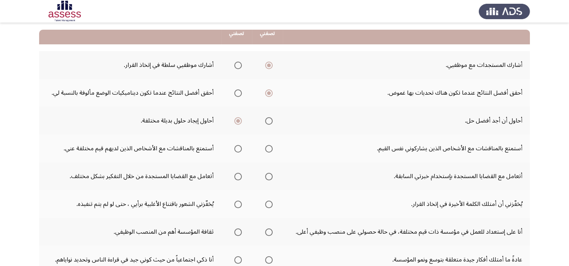
click at [236, 148] on span "Select an option" at bounding box center [238, 149] width 8 height 8
click at [236, 148] on input "Select an option" at bounding box center [238, 149] width 8 height 8
click at [272, 177] on span "Select an option" at bounding box center [269, 177] width 8 height 8
click at [272, 177] on input "Select an option" at bounding box center [269, 177] width 8 height 8
click at [238, 204] on span "Select an option" at bounding box center [238, 204] width 0 height 0
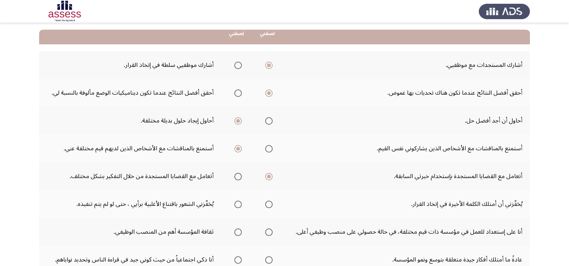
click at [239, 203] on input "Select an option" at bounding box center [238, 205] width 8 height 8
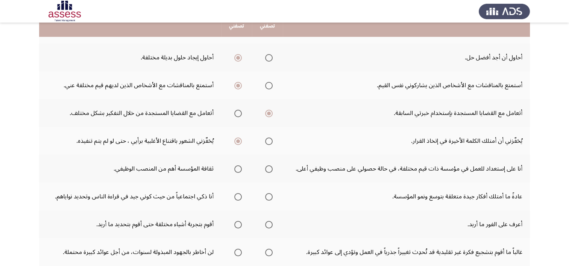
scroll to position [136, 0]
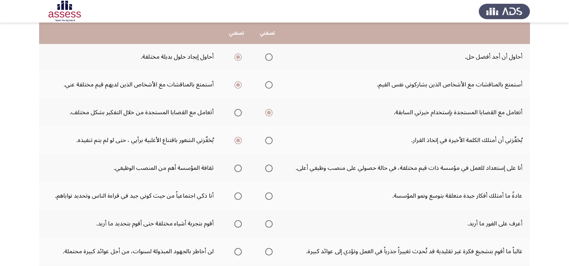
click at [238, 169] on span "Select an option" at bounding box center [238, 169] width 8 height 8
click at [238, 169] on input "Select an option" at bounding box center [238, 169] width 8 height 8
click at [238, 195] on span "Select an option" at bounding box center [238, 196] width 8 height 8
click at [238, 195] on input "Select an option" at bounding box center [238, 196] width 8 height 8
click at [269, 195] on span "Select an option" at bounding box center [269, 196] width 8 height 8
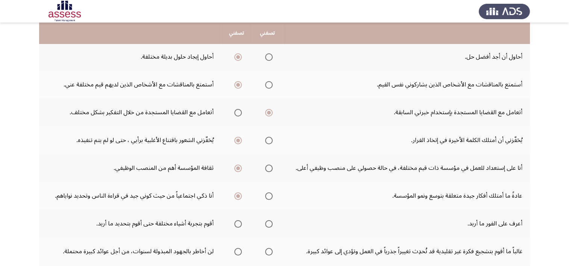
click at [269, 195] on input "Select an option" at bounding box center [269, 196] width 8 height 8
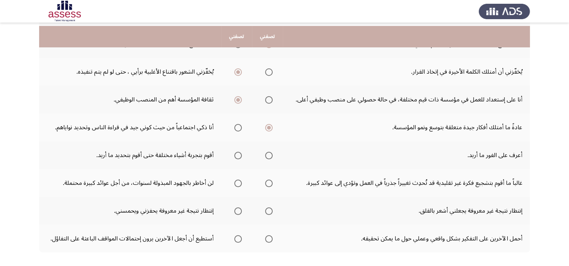
scroll to position [209, 0]
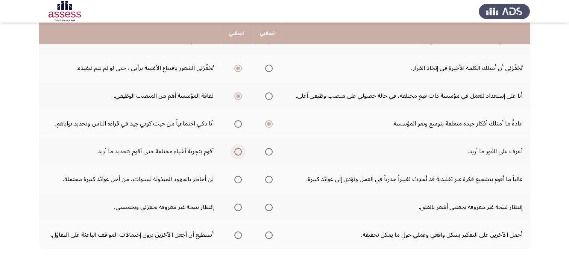
click at [238, 152] on span "Select an option" at bounding box center [238, 152] width 0 height 0
click at [239, 150] on input "Select an option" at bounding box center [238, 152] width 8 height 8
click at [237, 176] on span "Select an option" at bounding box center [238, 180] width 8 height 8
click at [237, 176] on input "Select an option" at bounding box center [238, 180] width 8 height 8
click at [268, 208] on span "Select an option" at bounding box center [269, 208] width 8 height 8
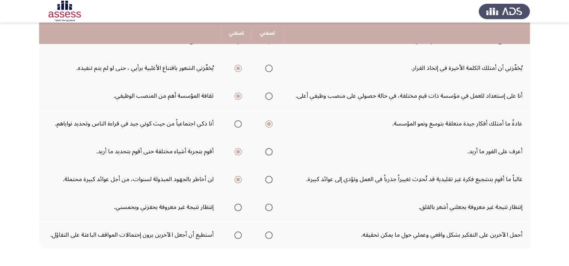
click at [268, 208] on input "Select an option" at bounding box center [269, 208] width 8 height 8
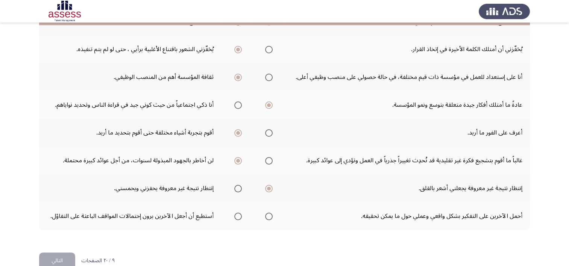
scroll to position [242, 0]
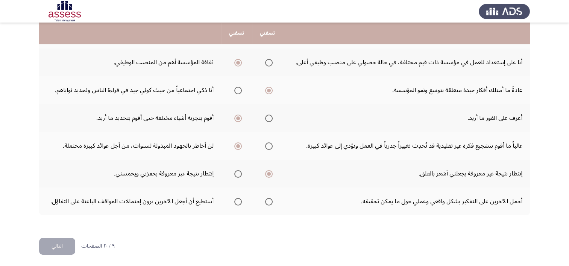
click at [237, 199] on span "Select an option" at bounding box center [238, 202] width 8 height 8
click at [237, 199] on input "Select an option" at bounding box center [238, 202] width 8 height 8
click at [57, 239] on button "التالي" at bounding box center [57, 246] width 36 height 17
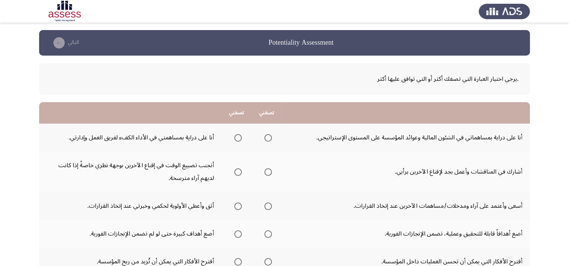
click at [268, 138] on span "Select an option" at bounding box center [268, 138] width 0 height 0
click at [267, 137] on input "Select an option" at bounding box center [268, 138] width 8 height 8
click at [234, 171] on span "Select an option" at bounding box center [238, 172] width 8 height 8
click at [234, 171] on input "Select an option" at bounding box center [238, 172] width 8 height 8
click at [268, 206] on span "Select an option" at bounding box center [268, 206] width 0 height 0
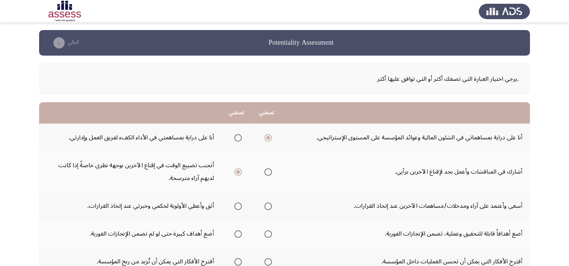
click at [267, 205] on input "Select an option" at bounding box center [268, 207] width 8 height 8
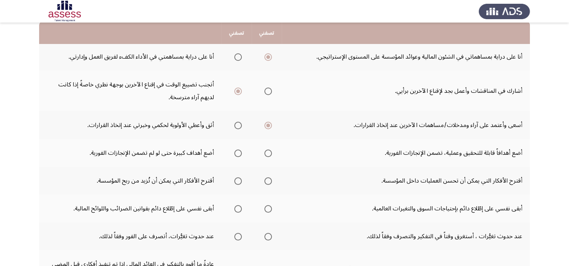
scroll to position [75, 0]
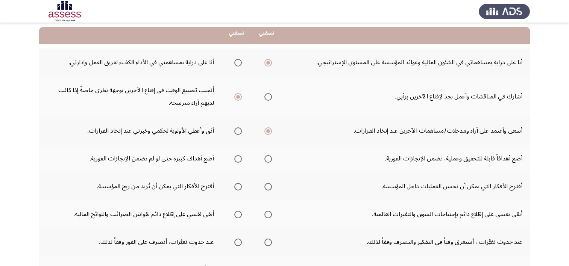
click at [238, 159] on span "Select an option" at bounding box center [238, 159] width 0 height 0
click at [238, 158] on input "Select an option" at bounding box center [238, 159] width 8 height 8
click at [269, 189] on span "Select an option" at bounding box center [268, 187] width 8 height 8
click at [269, 189] on input "Select an option" at bounding box center [268, 187] width 8 height 8
click at [238, 215] on span "Select an option" at bounding box center [238, 215] width 0 height 0
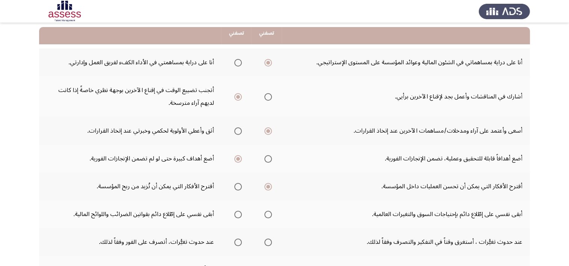
click at [238, 213] on input "Select an option" at bounding box center [238, 215] width 8 height 8
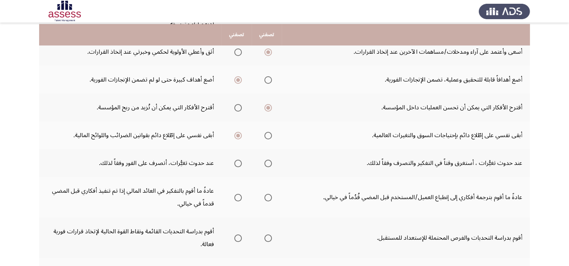
scroll to position [156, 0]
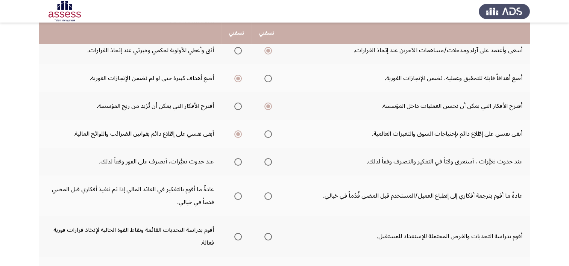
click at [238, 162] on span "Select an option" at bounding box center [238, 162] width 8 height 8
click at [238, 162] on input "Select an option" at bounding box center [238, 162] width 8 height 8
click at [238, 196] on span "Select an option" at bounding box center [238, 196] width 0 height 0
click at [238, 194] on input "Select an option" at bounding box center [238, 196] width 8 height 8
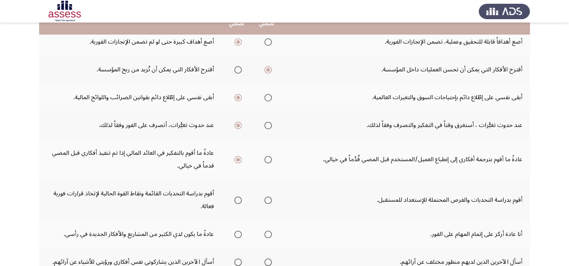
scroll to position [206, 0]
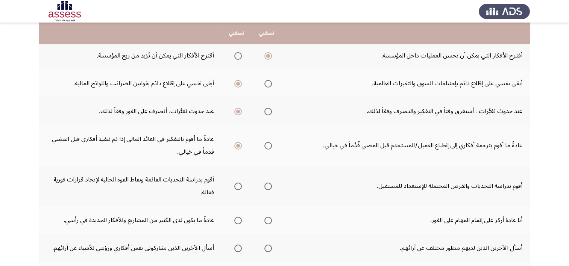
click at [268, 184] on span "Select an option" at bounding box center [268, 187] width 8 height 8
click at [268, 184] on input "Select an option" at bounding box center [268, 187] width 8 height 8
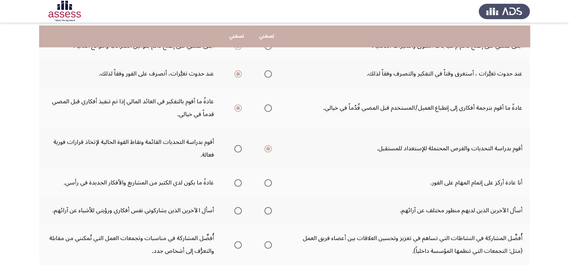
scroll to position [248, 0]
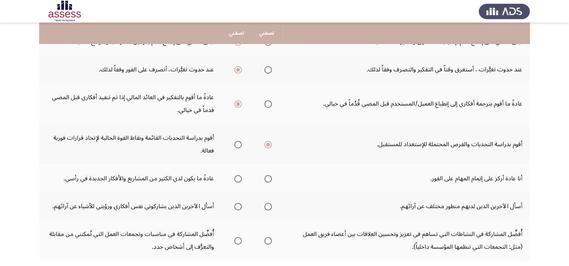
click at [235, 177] on span "Select an option" at bounding box center [238, 179] width 8 height 8
click at [235, 177] on input "Select an option" at bounding box center [238, 179] width 8 height 8
click at [268, 207] on span "Select an option" at bounding box center [268, 207] width 0 height 0
click at [267, 204] on input "Select an option" at bounding box center [268, 207] width 8 height 8
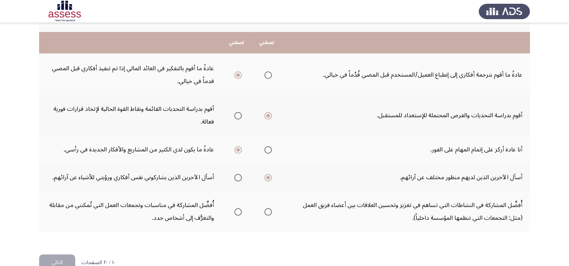
scroll to position [291, 0]
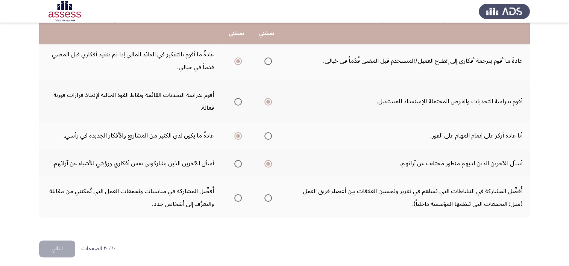
click at [269, 195] on span "Select an option" at bounding box center [268, 198] width 8 height 8
click at [269, 195] on input "Select an option" at bounding box center [268, 198] width 8 height 8
click at [51, 243] on button "التالي" at bounding box center [57, 249] width 36 height 17
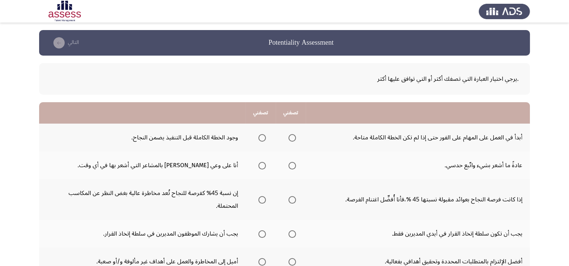
click at [294, 137] on span "Select an option" at bounding box center [292, 138] width 8 height 8
click at [294, 137] on input "Select an option" at bounding box center [292, 138] width 8 height 8
click at [262, 166] on span "Select an option" at bounding box center [262, 166] width 0 height 0
click at [262, 165] on input "Select an option" at bounding box center [262, 166] width 8 height 8
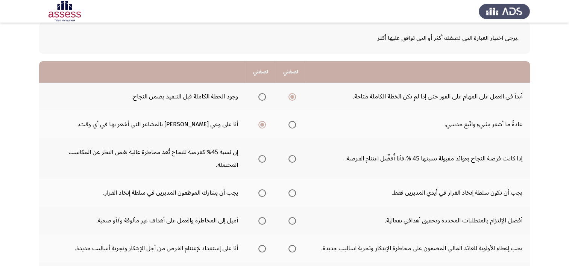
scroll to position [42, 0]
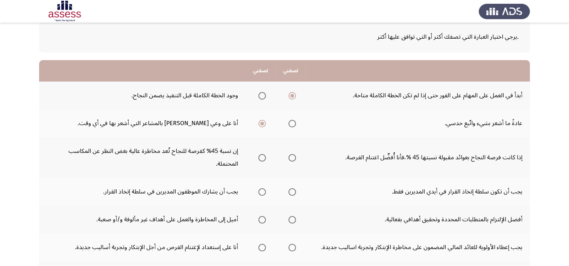
click at [292, 158] on span "Select an option" at bounding box center [292, 158] width 0 height 0
click at [292, 157] on input "Select an option" at bounding box center [292, 158] width 8 height 8
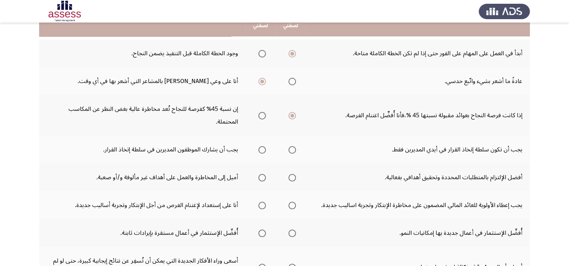
scroll to position [85, 0]
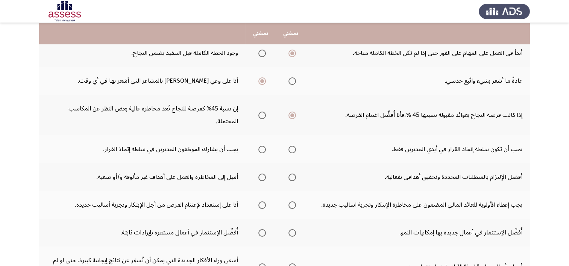
click at [264, 117] on span "Select an option" at bounding box center [262, 116] width 8 height 8
click at [264, 117] on input "Select an option" at bounding box center [262, 116] width 8 height 8
click at [292, 115] on span "Select an option" at bounding box center [292, 115] width 0 height 0
click at [292, 114] on input "Select an option" at bounding box center [292, 116] width 8 height 8
click at [265, 152] on span "Select an option" at bounding box center [262, 150] width 8 height 8
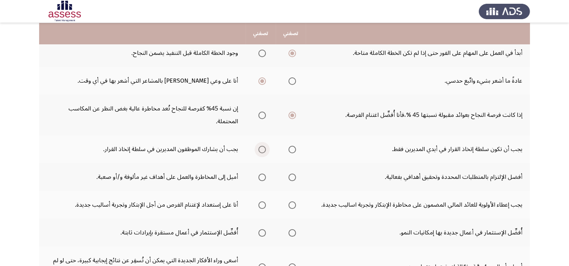
click at [265, 152] on input "Select an option" at bounding box center [262, 150] width 8 height 8
click at [292, 177] on span "Select an option" at bounding box center [292, 177] width 0 height 0
click at [292, 176] on input "Select an option" at bounding box center [292, 178] width 8 height 8
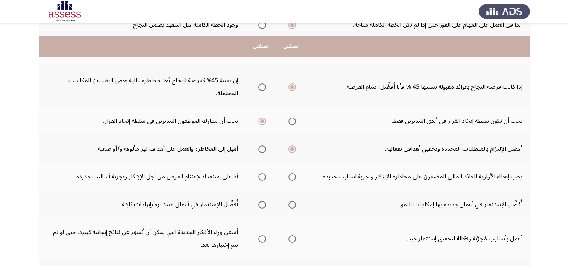
scroll to position [135, 0]
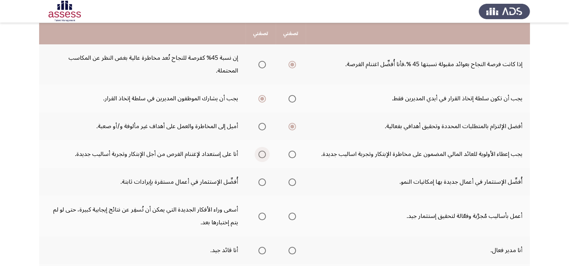
click at [262, 154] on span "Select an option" at bounding box center [262, 154] width 0 height 0
click at [262, 153] on input "Select an option" at bounding box center [262, 155] width 8 height 8
click at [293, 183] on span "Select an option" at bounding box center [292, 183] width 8 height 8
click at [293, 183] on input "Select an option" at bounding box center [292, 183] width 8 height 8
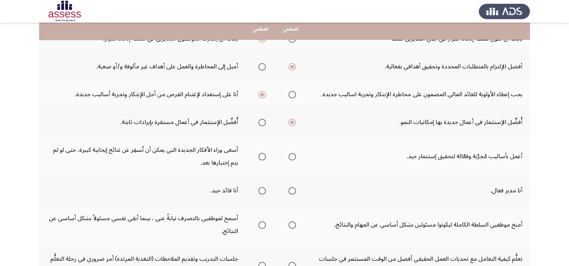
scroll to position [198, 0]
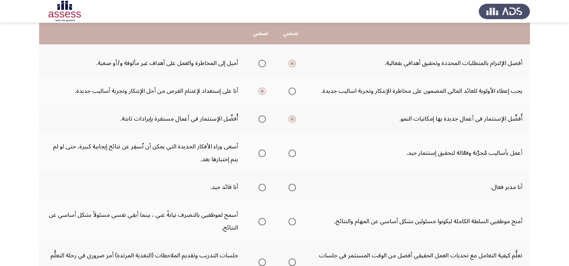
click at [264, 151] on span "Select an option" at bounding box center [262, 154] width 8 height 8
click at [264, 151] on input "Select an option" at bounding box center [262, 154] width 8 height 8
click at [265, 187] on span "Select an option" at bounding box center [262, 188] width 8 height 8
click at [265, 187] on input "Select an option" at bounding box center [262, 188] width 8 height 8
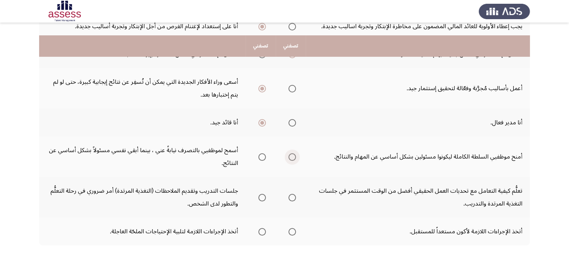
scroll to position [292, 0]
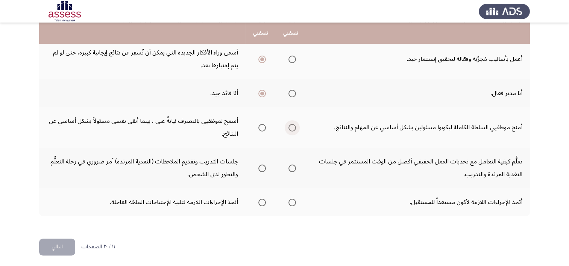
click at [292, 128] on span "Select an option" at bounding box center [292, 128] width 0 height 0
click at [292, 125] on input "Select an option" at bounding box center [292, 128] width 8 height 8
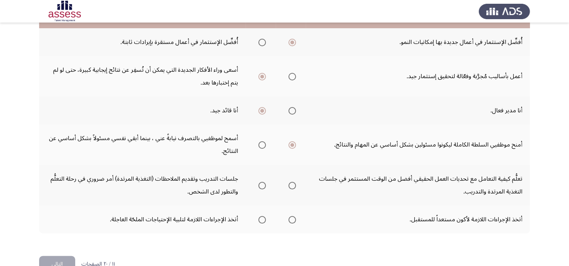
scroll to position [253, 0]
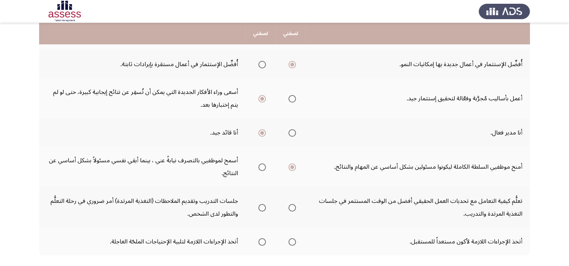
click at [262, 167] on span "Select an option" at bounding box center [262, 167] width 0 height 0
click at [262, 165] on input "Select an option" at bounding box center [262, 168] width 8 height 8
click at [264, 206] on span "Select an option" at bounding box center [262, 208] width 8 height 8
click at [264, 206] on input "Select an option" at bounding box center [262, 208] width 8 height 8
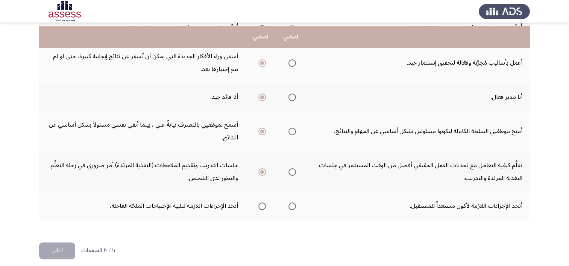
scroll to position [292, 0]
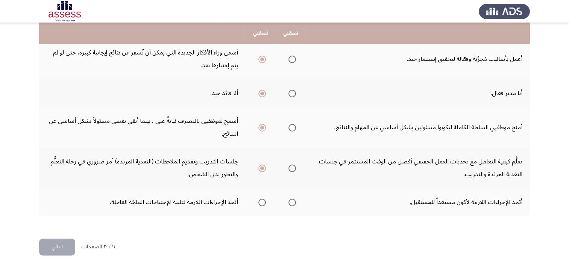
click at [290, 202] on span "Select an option" at bounding box center [292, 203] width 8 height 8
click at [290, 202] on input "Select an option" at bounding box center [292, 203] width 8 height 8
click at [66, 244] on button "التالي" at bounding box center [57, 247] width 36 height 17
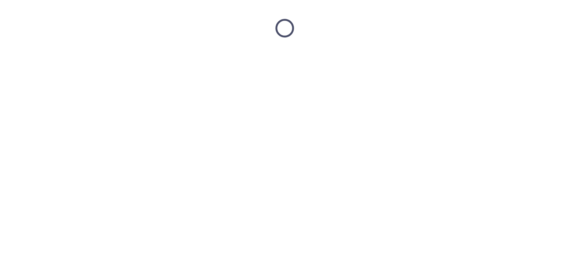
scroll to position [0, 0]
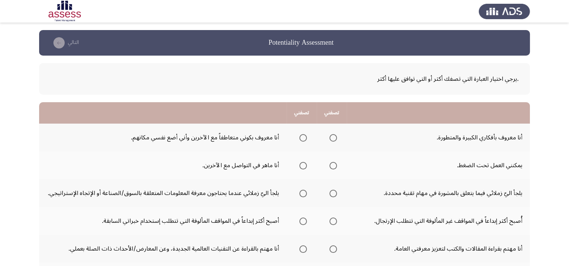
click at [303, 138] on span "Select an option" at bounding box center [303, 138] width 0 height 0
click at [303, 137] on input "Select an option" at bounding box center [303, 138] width 8 height 8
click at [334, 165] on span "Select an option" at bounding box center [333, 166] width 8 height 8
click at [334, 165] on input "Select an option" at bounding box center [333, 166] width 8 height 8
click at [305, 162] on span "Select an option" at bounding box center [303, 166] width 8 height 8
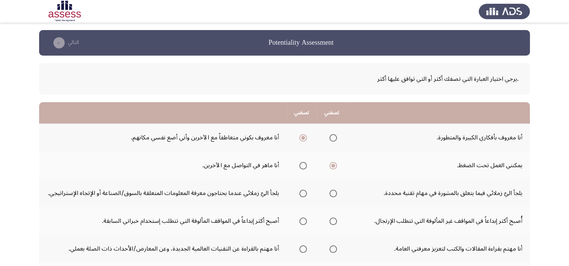
click at [305, 162] on input "Select an option" at bounding box center [303, 166] width 8 height 8
click at [303, 194] on span "Select an option" at bounding box center [303, 194] width 0 height 0
click at [303, 192] on input "Select an option" at bounding box center [303, 194] width 8 height 8
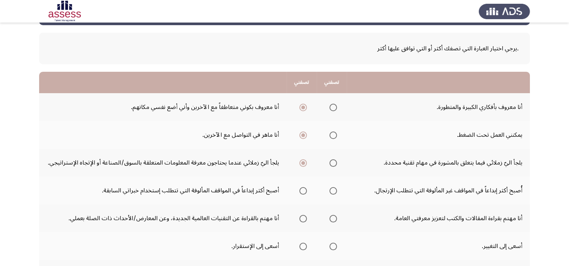
scroll to position [37, 0]
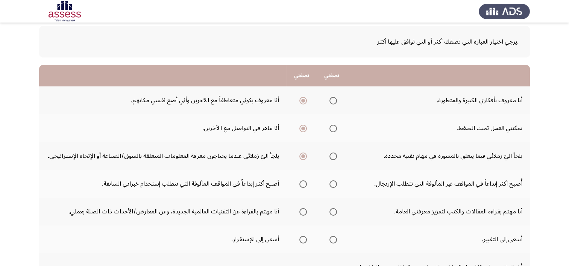
click at [303, 184] on span "Select an option" at bounding box center [303, 184] width 0 height 0
click at [303, 183] on input "Select an option" at bounding box center [303, 184] width 8 height 8
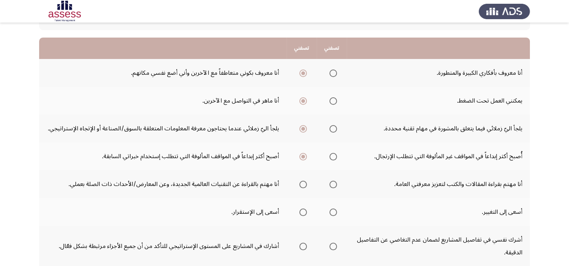
scroll to position [77, 0]
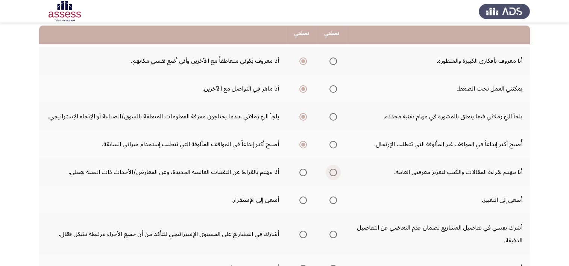
click at [333, 173] on span "Select an option" at bounding box center [333, 173] width 0 height 0
click at [333, 171] on input "Select an option" at bounding box center [333, 173] width 8 height 8
click at [337, 197] on span "Select an option" at bounding box center [333, 201] width 8 height 8
click at [337, 197] on input "Select an option" at bounding box center [333, 201] width 8 height 8
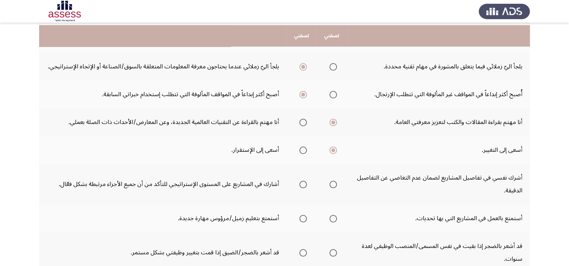
scroll to position [129, 0]
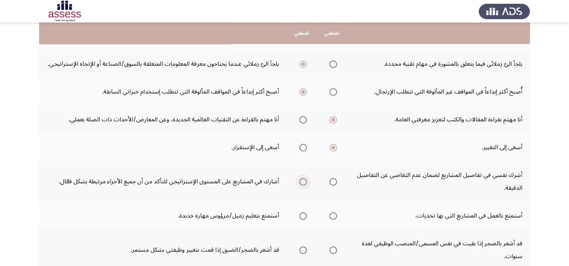
click at [303, 182] on span "Select an option" at bounding box center [303, 182] width 0 height 0
click at [303, 180] on input "Select an option" at bounding box center [303, 182] width 8 height 8
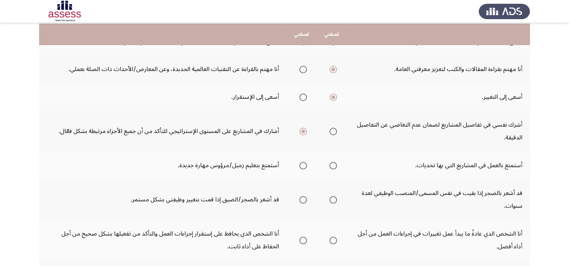
scroll to position [180, 0]
click at [302, 166] on span "Select an option" at bounding box center [303, 165] width 8 height 8
click at [302, 166] on input "Select an option" at bounding box center [303, 165] width 8 height 8
click at [333, 199] on span "Select an option" at bounding box center [333, 199] width 8 height 8
click at [333, 199] on input "Select an option" at bounding box center [333, 199] width 8 height 8
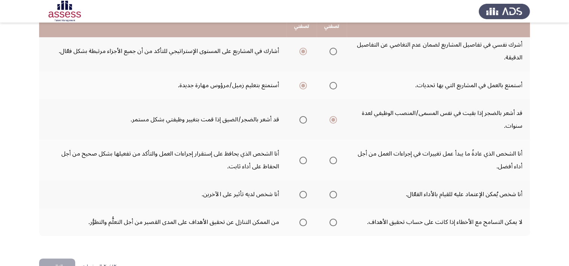
scroll to position [265, 0]
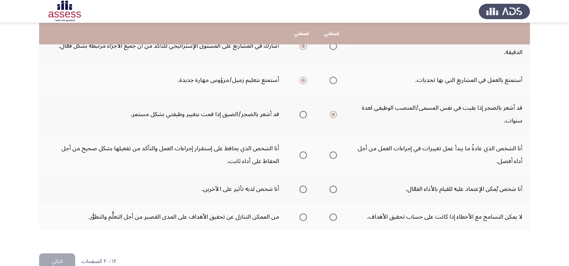
click at [333, 155] on span "Select an option" at bounding box center [333, 155] width 0 height 0
click at [333, 153] on input "Select an option" at bounding box center [333, 155] width 8 height 8
click at [335, 186] on span "Select an option" at bounding box center [333, 190] width 8 height 8
click at [335, 186] on input "Select an option" at bounding box center [333, 190] width 8 height 8
click at [306, 214] on span "Select an option" at bounding box center [303, 218] width 8 height 8
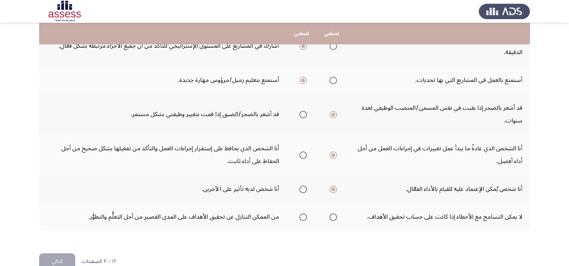
click at [306, 214] on input "Select an option" at bounding box center [303, 218] width 8 height 8
click at [63, 254] on button "التالي" at bounding box center [57, 261] width 36 height 17
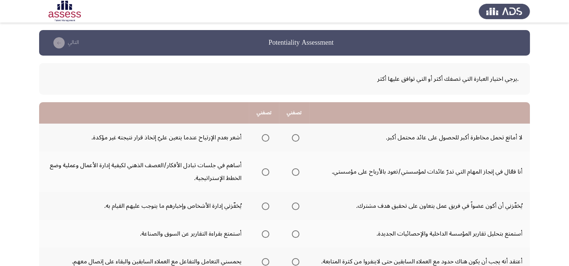
click at [295, 138] on span "Select an option" at bounding box center [295, 138] width 0 height 0
click at [295, 137] on input "Select an option" at bounding box center [296, 138] width 8 height 8
click at [265, 172] on span "Select an option" at bounding box center [265, 172] width 0 height 0
click at [266, 171] on input "Select an option" at bounding box center [266, 172] width 8 height 8
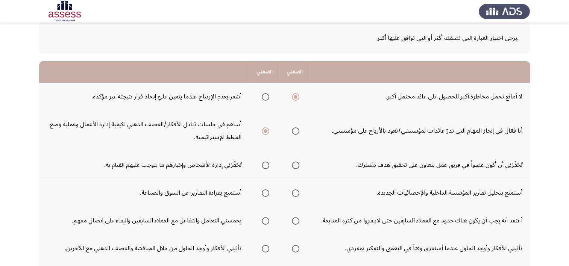
scroll to position [47, 0]
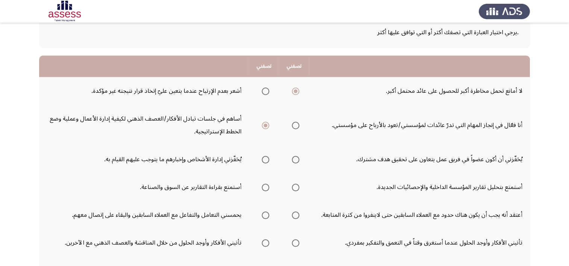
click at [295, 161] on span "Select an option" at bounding box center [296, 160] width 8 height 8
click at [295, 161] on input "Select an option" at bounding box center [296, 160] width 8 height 8
click at [295, 188] on span "Select an option" at bounding box center [295, 188] width 0 height 0
click at [295, 186] on input "Select an option" at bounding box center [296, 188] width 8 height 8
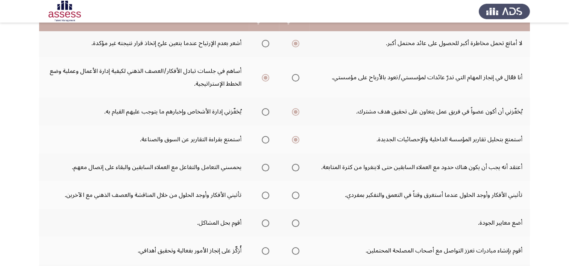
scroll to position [95, 0]
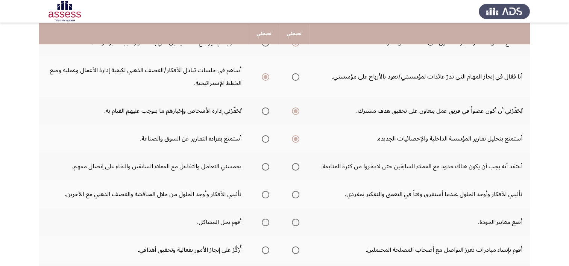
click at [265, 167] on span "Select an option" at bounding box center [265, 167] width 0 height 0
click at [266, 165] on input "Select an option" at bounding box center [266, 167] width 8 height 8
click at [265, 195] on span "Select an option" at bounding box center [265, 195] width 0 height 0
click at [266, 193] on input "Select an option" at bounding box center [266, 195] width 8 height 8
click at [266, 223] on span "Select an option" at bounding box center [266, 223] width 8 height 8
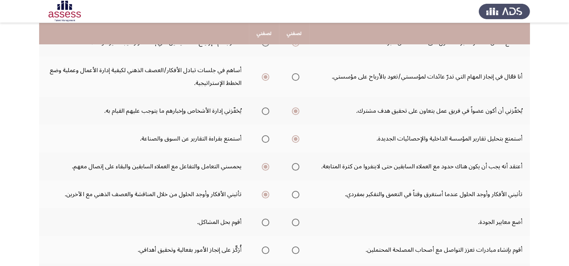
click at [266, 223] on input "Select an option" at bounding box center [266, 223] width 8 height 8
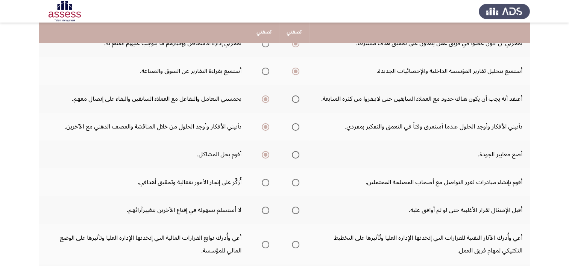
scroll to position [164, 0]
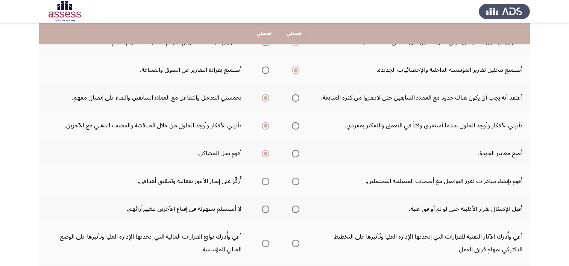
click at [265, 182] on span "Select an option" at bounding box center [266, 182] width 8 height 8
click at [265, 182] on input "Select an option" at bounding box center [266, 182] width 8 height 8
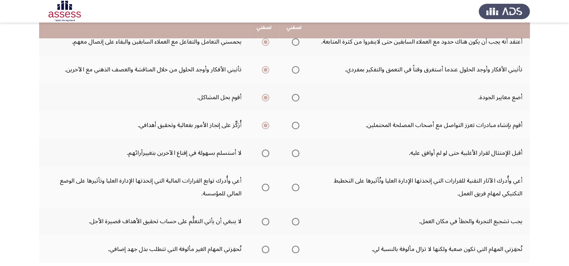
scroll to position [220, 0]
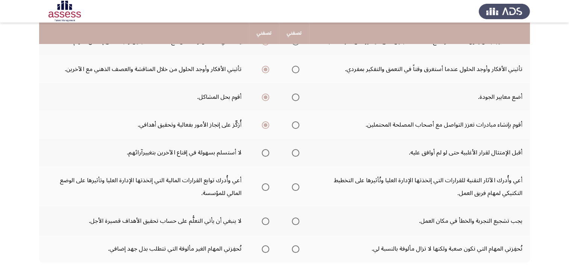
click at [295, 154] on span "Select an option" at bounding box center [296, 153] width 8 height 8
click at [295, 154] on input "Select an option" at bounding box center [296, 153] width 8 height 8
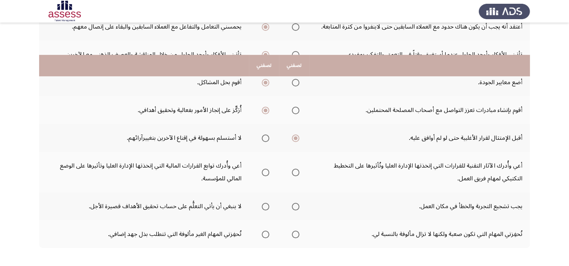
scroll to position [267, 0]
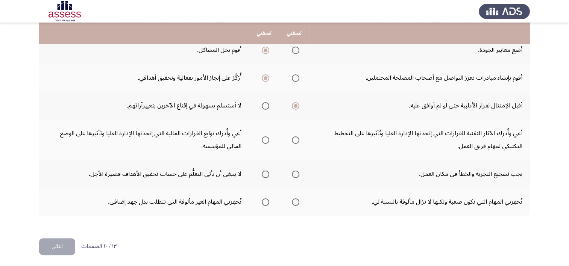
click at [265, 140] on span "Select an option" at bounding box center [265, 140] width 0 height 0
click at [266, 138] on input "Select an option" at bounding box center [266, 140] width 8 height 8
click at [295, 174] on span "Select an option" at bounding box center [295, 174] width 0 height 0
click at [295, 172] on input "Select an option" at bounding box center [296, 175] width 8 height 8
click at [265, 202] on span "Select an option" at bounding box center [265, 202] width 0 height 0
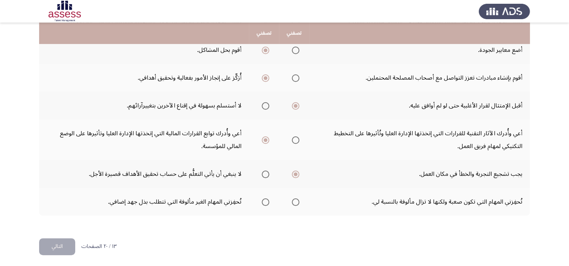
click at [266, 200] on input "Select an option" at bounding box center [266, 202] width 8 height 8
click at [61, 244] on button "التالي" at bounding box center [57, 246] width 36 height 17
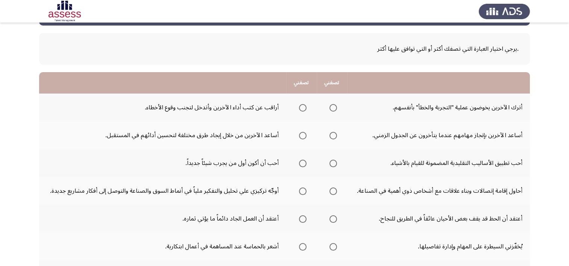
scroll to position [33, 0]
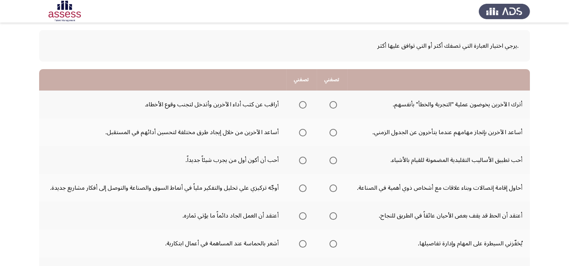
click at [332, 107] on span "Select an option" at bounding box center [333, 105] width 8 height 8
click at [332, 107] on input "Select an option" at bounding box center [333, 105] width 8 height 8
click at [305, 132] on span "Select an option" at bounding box center [303, 133] width 8 height 8
click at [305, 132] on input "Select an option" at bounding box center [303, 133] width 8 height 8
click at [303, 161] on span "Select an option" at bounding box center [303, 161] width 0 height 0
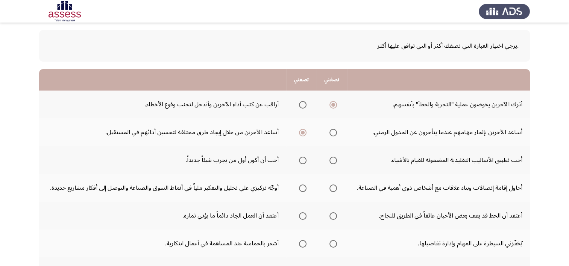
click at [302, 159] on input "Select an option" at bounding box center [303, 161] width 8 height 8
click at [303, 188] on span "Select an option" at bounding box center [303, 188] width 0 height 0
click at [302, 187] on input "Select an option" at bounding box center [303, 189] width 8 height 8
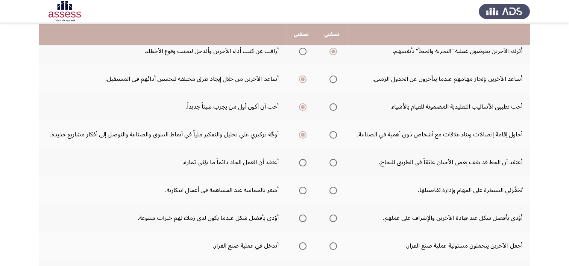
scroll to position [90, 0]
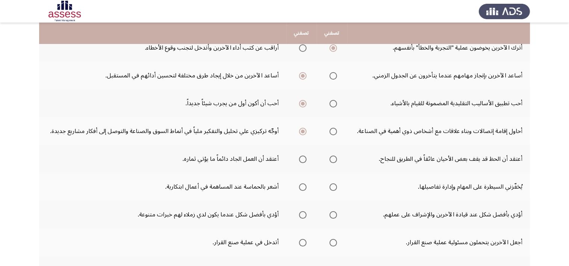
click at [304, 161] on span "Select an option" at bounding box center [303, 160] width 8 height 8
click at [304, 161] on input "Select an option" at bounding box center [303, 160] width 8 height 8
click at [304, 186] on span "Select an option" at bounding box center [303, 187] width 8 height 8
click at [304, 186] on input "Select an option" at bounding box center [303, 187] width 8 height 8
click at [301, 215] on span "Select an option" at bounding box center [303, 215] width 8 height 8
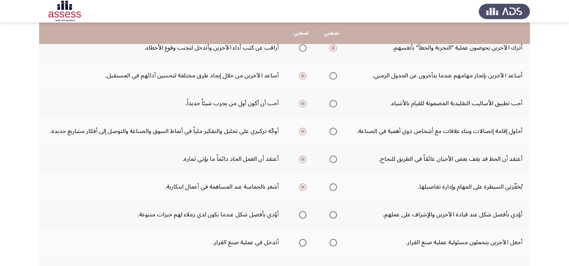
click at [301, 215] on input "Select an option" at bounding box center [303, 215] width 8 height 8
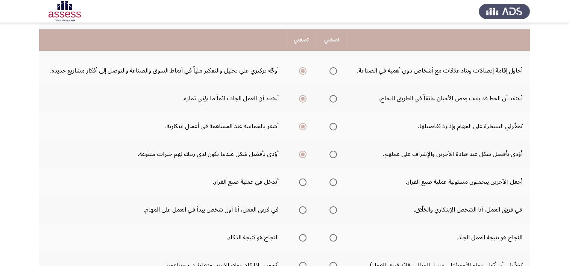
scroll to position [159, 0]
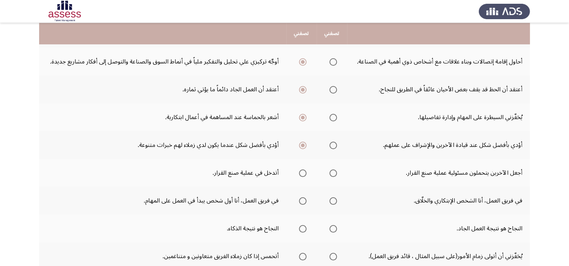
click at [303, 173] on span "Select an option" at bounding box center [303, 173] width 0 height 0
click at [302, 171] on input "Select an option" at bounding box center [303, 174] width 8 height 8
click at [333, 201] on span "Select an option" at bounding box center [333, 201] width 8 height 8
click at [333, 201] on input "Select an option" at bounding box center [333, 201] width 8 height 8
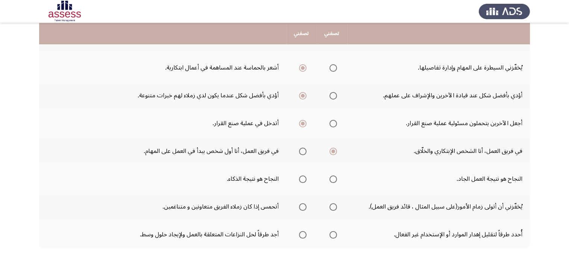
scroll to position [209, 0]
click at [333, 179] on span "Select an option" at bounding box center [333, 179] width 0 height 0
click at [332, 177] on input "Select an option" at bounding box center [333, 180] width 8 height 8
click at [303, 207] on span "Select an option" at bounding box center [303, 207] width 0 height 0
click at [302, 204] on input "Select an option" at bounding box center [303, 207] width 8 height 8
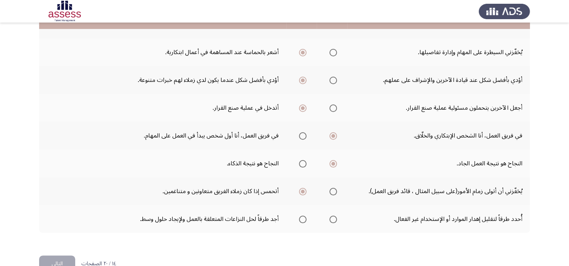
scroll to position [242, 0]
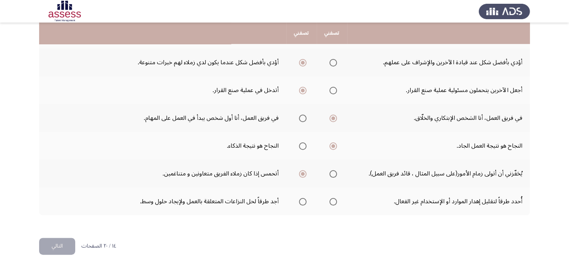
click at [333, 202] on span "Select an option" at bounding box center [333, 202] width 0 height 0
click at [332, 200] on input "Select an option" at bounding box center [333, 202] width 8 height 8
click at [67, 247] on button "التالي" at bounding box center [57, 246] width 36 height 17
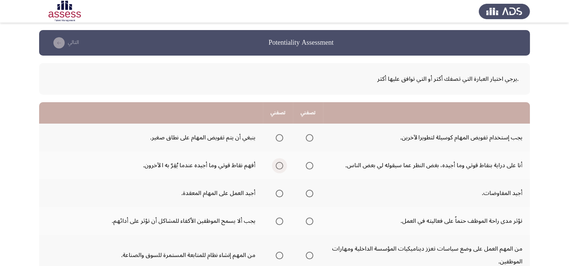
click at [279, 166] on span "Select an option" at bounding box center [279, 166] width 0 height 0
click at [279, 165] on input "Select an option" at bounding box center [280, 166] width 8 height 8
click at [310, 194] on span "Select an option" at bounding box center [310, 194] width 8 height 8
click at [310, 194] on input "Select an option" at bounding box center [310, 194] width 8 height 8
click at [309, 136] on span "Select an option" at bounding box center [310, 138] width 8 height 8
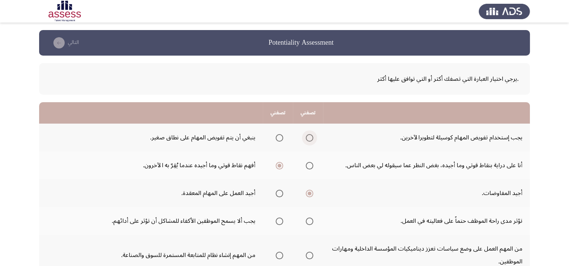
click at [309, 136] on input "Select an option" at bounding box center [310, 138] width 8 height 8
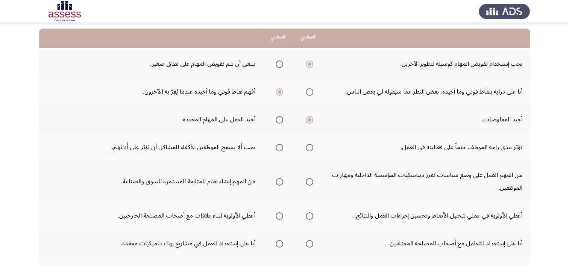
scroll to position [78, 0]
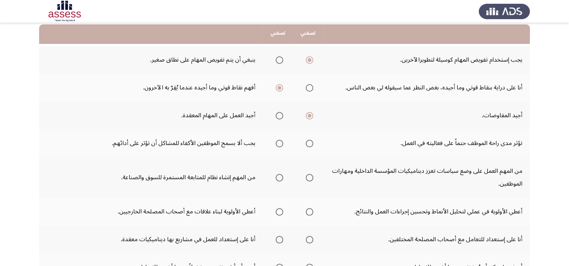
click at [311, 142] on span "Select an option" at bounding box center [310, 144] width 8 height 8
click at [311, 142] on input "Select an option" at bounding box center [310, 144] width 8 height 8
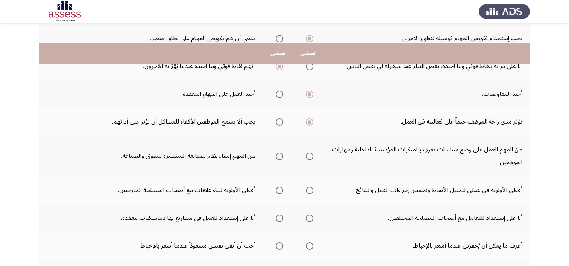
scroll to position [124, 0]
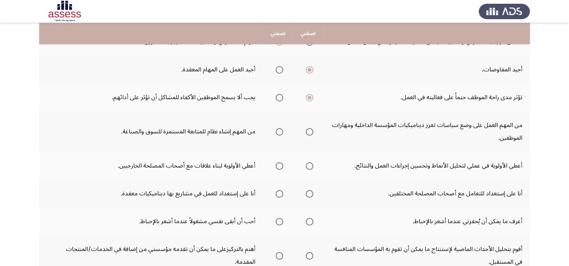
click at [310, 133] on span "Select an option" at bounding box center [310, 132] width 8 height 8
click at [310, 133] on input "Select an option" at bounding box center [310, 132] width 8 height 8
click at [309, 166] on span "Select an option" at bounding box center [309, 166] width 0 height 0
click at [309, 164] on input "Select an option" at bounding box center [310, 166] width 8 height 8
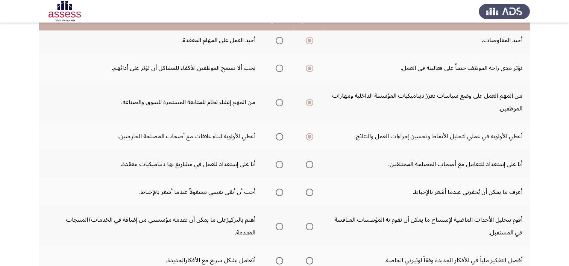
scroll to position [155, 0]
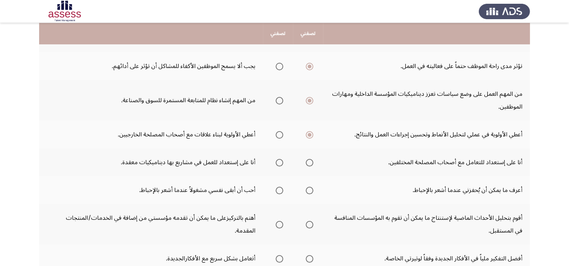
click at [279, 162] on span "Select an option" at bounding box center [280, 163] width 8 height 8
click at [279, 162] on input "Select an option" at bounding box center [280, 163] width 8 height 8
click at [281, 189] on span "Select an option" at bounding box center [280, 191] width 8 height 8
click at [281, 189] on input "Select an option" at bounding box center [280, 191] width 8 height 8
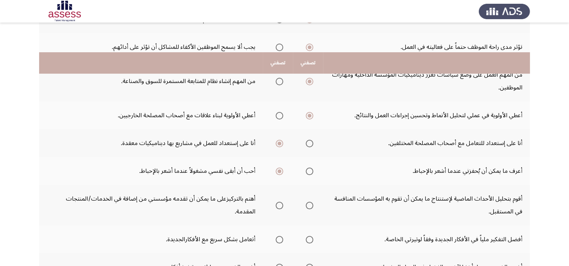
scroll to position [215, 0]
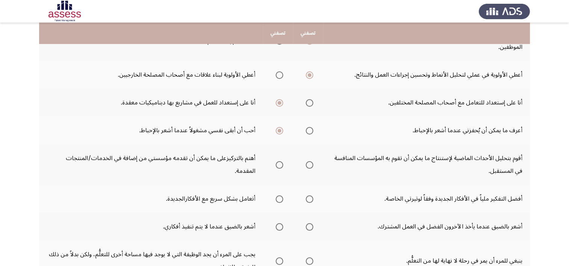
click at [283, 165] on span "Select an option" at bounding box center [280, 165] width 8 height 8
click at [283, 165] on input "Select an option" at bounding box center [280, 165] width 8 height 8
click at [281, 196] on span "Select an option" at bounding box center [280, 199] width 8 height 8
click at [281, 196] on input "Select an option" at bounding box center [280, 199] width 8 height 8
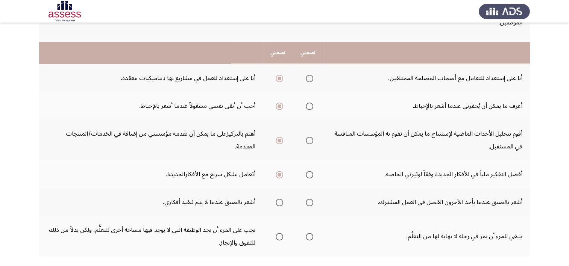
scroll to position [267, 0]
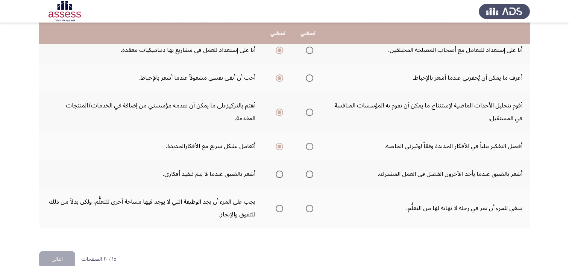
click at [280, 173] on span "Select an option" at bounding box center [280, 175] width 8 height 8
click at [280, 173] on input "Select an option" at bounding box center [280, 175] width 8 height 8
click at [312, 171] on span "Select an option" at bounding box center [310, 175] width 8 height 8
click at [312, 171] on input "Select an option" at bounding box center [310, 175] width 8 height 8
click at [313, 207] on span "Select an option" at bounding box center [310, 209] width 8 height 8
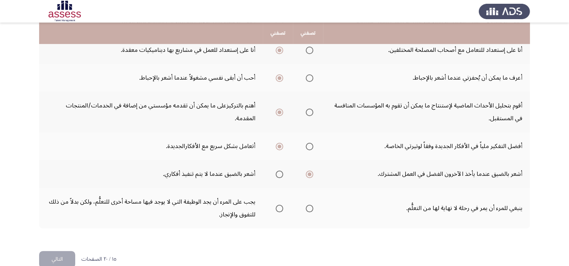
click at [313, 207] on input "Select an option" at bounding box center [310, 209] width 8 height 8
click at [59, 251] on button "التالي" at bounding box center [57, 259] width 36 height 17
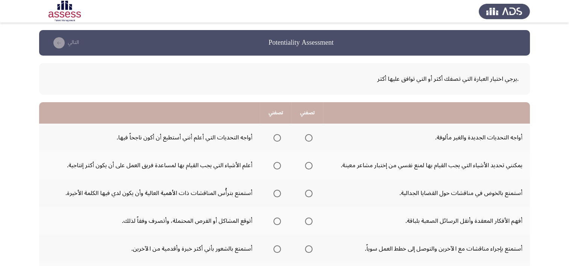
click at [309, 134] on span "Select an option" at bounding box center [309, 138] width 8 height 8
click at [309, 134] on input "Select an option" at bounding box center [309, 138] width 8 height 8
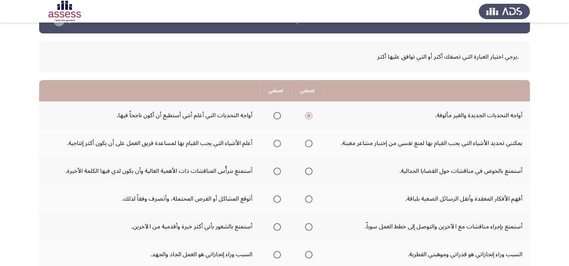
scroll to position [46, 0]
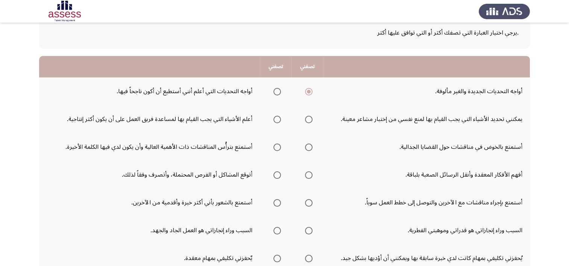
click at [278, 120] on span "Select an option" at bounding box center [277, 120] width 8 height 8
click at [278, 120] on input "Select an option" at bounding box center [277, 120] width 8 height 8
click at [308, 146] on span "Select an option" at bounding box center [309, 148] width 8 height 8
click at [308, 146] on input "Select an option" at bounding box center [309, 148] width 8 height 8
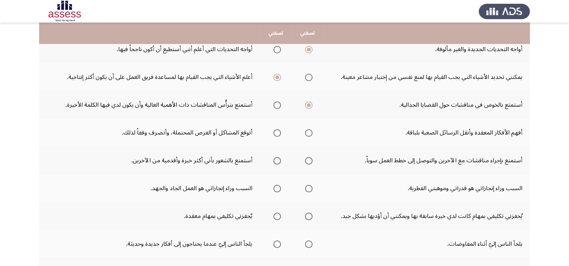
scroll to position [94, 0]
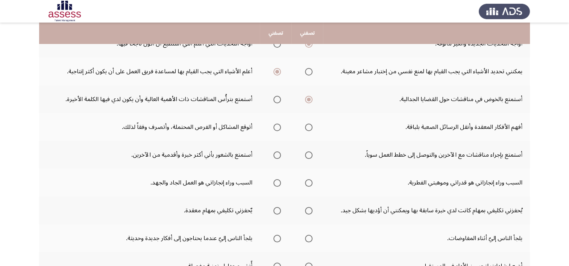
click at [309, 127] on span "Select an option" at bounding box center [309, 127] width 0 height 0
click at [307, 126] on input "Select an option" at bounding box center [309, 128] width 8 height 8
click at [307, 153] on span "Select an option" at bounding box center [309, 155] width 8 height 8
click at [307, 153] on input "Select an option" at bounding box center [309, 155] width 8 height 8
click at [277, 183] on span "Select an option" at bounding box center [277, 183] width 0 height 0
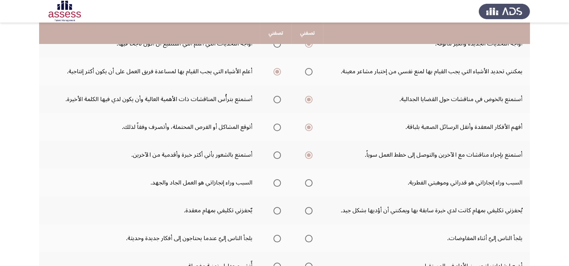
click at [276, 182] on input "Select an option" at bounding box center [277, 183] width 8 height 8
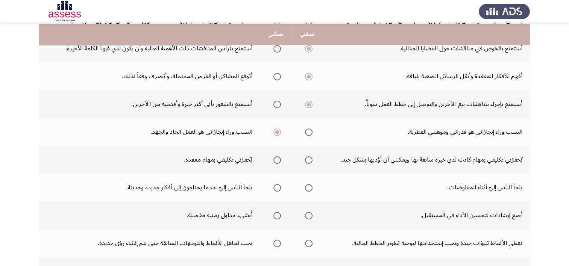
scroll to position [149, 0]
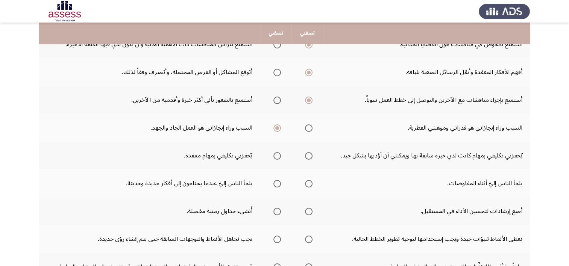
click at [279, 153] on span "Select an option" at bounding box center [277, 156] width 8 height 8
click at [279, 153] on input "Select an option" at bounding box center [277, 156] width 8 height 8
click at [309, 184] on span "Select an option" at bounding box center [309, 184] width 0 height 0
click at [307, 182] on input "Select an option" at bounding box center [309, 184] width 8 height 8
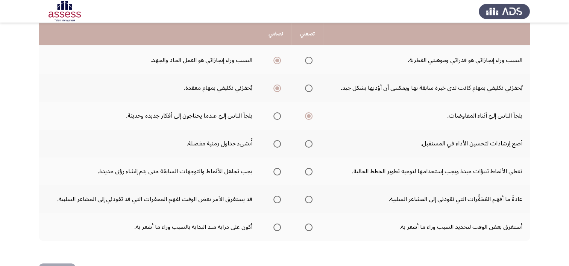
scroll to position [219, 0]
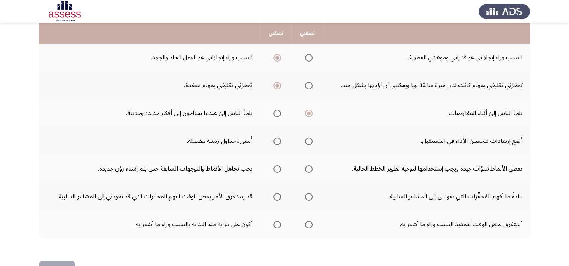
click at [309, 141] on span "Select an option" at bounding box center [309, 141] width 0 height 0
click at [307, 139] on input "Select an option" at bounding box center [309, 142] width 8 height 8
click at [309, 169] on span "Select an option" at bounding box center [309, 169] width 0 height 0
click at [307, 167] on input "Select an option" at bounding box center [309, 169] width 8 height 8
click at [310, 197] on span "Select an option" at bounding box center [309, 197] width 8 height 8
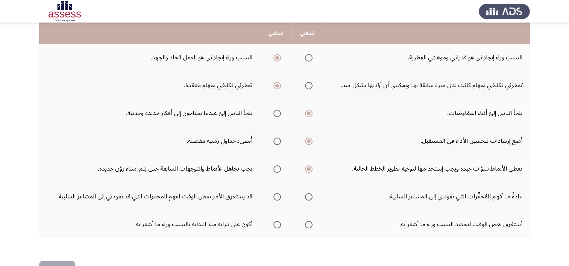
click at [310, 197] on input "Select an option" at bounding box center [309, 197] width 8 height 8
click at [277, 197] on span "Select an option" at bounding box center [277, 197] width 0 height 0
click at [276, 195] on input "Select an option" at bounding box center [277, 197] width 8 height 8
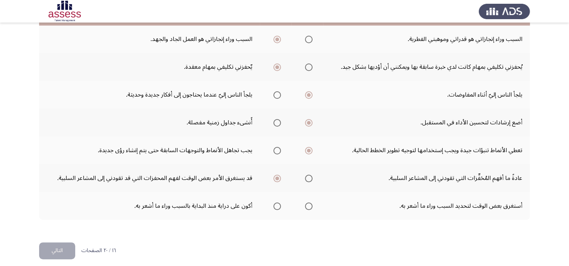
scroll to position [242, 0]
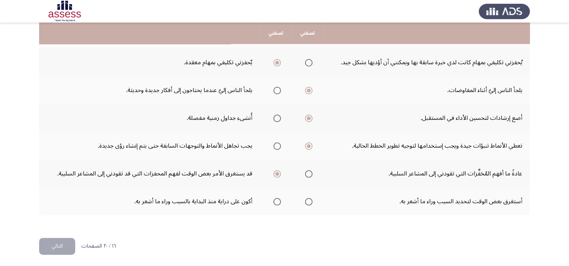
click at [306, 198] on span "Select an option" at bounding box center [309, 202] width 8 height 8
click at [306, 198] on input "Select an option" at bounding box center [309, 202] width 8 height 8
click at [65, 245] on button "التالي" at bounding box center [57, 246] width 36 height 17
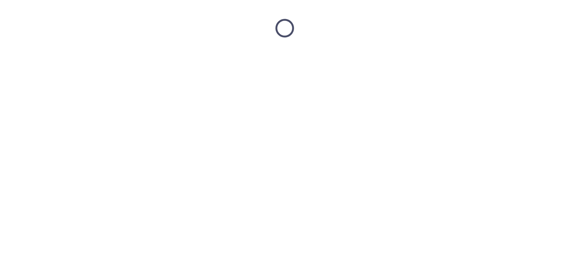
scroll to position [0, 0]
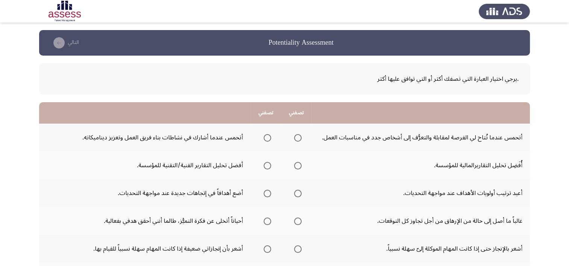
click at [267, 166] on span "Select an option" at bounding box center [267, 166] width 0 height 0
click at [267, 165] on input "Select an option" at bounding box center [268, 166] width 8 height 8
click at [267, 138] on span "Select an option" at bounding box center [267, 138] width 0 height 0
click at [267, 137] on input "Select an option" at bounding box center [268, 138] width 8 height 8
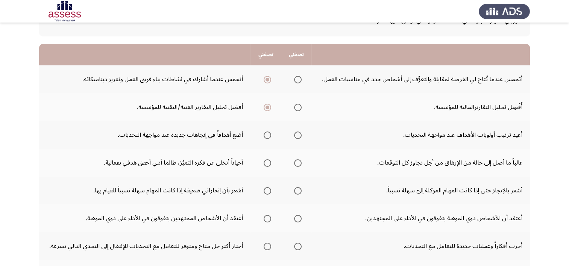
scroll to position [60, 0]
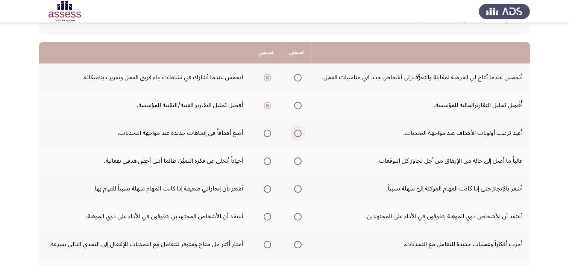
click at [298, 133] on span "Select an option" at bounding box center [298, 133] width 0 height 0
click at [297, 132] on input "Select an option" at bounding box center [298, 134] width 8 height 8
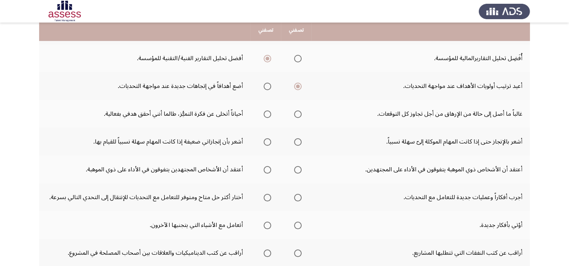
scroll to position [118, 0]
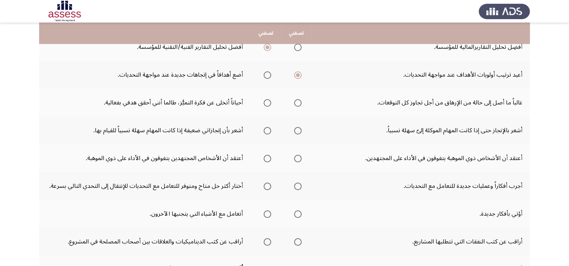
click at [264, 103] on span "Select an option" at bounding box center [268, 103] width 8 height 8
click at [264, 103] on input "Select an option" at bounding box center [268, 103] width 8 height 8
click at [267, 129] on span "Select an option" at bounding box center [268, 131] width 8 height 8
click at [267, 129] on input "Select an option" at bounding box center [268, 131] width 8 height 8
click at [298, 159] on span "Select an option" at bounding box center [298, 159] width 0 height 0
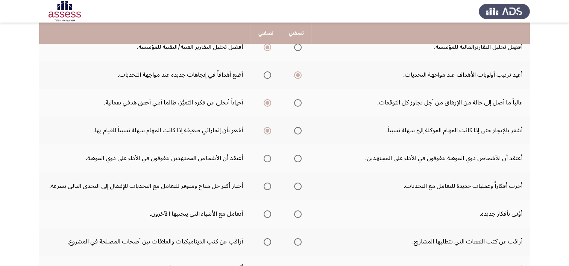
click at [297, 157] on input "Select an option" at bounding box center [298, 159] width 8 height 8
click at [267, 160] on span "Select an option" at bounding box center [268, 159] width 8 height 8
click at [267, 160] on input "Select an option" at bounding box center [268, 159] width 8 height 8
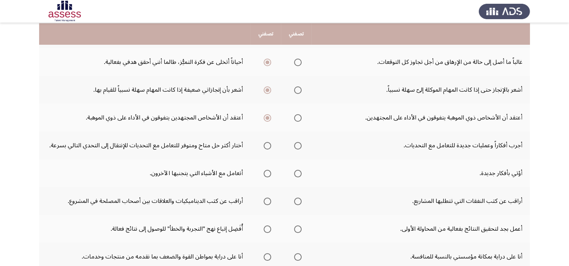
scroll to position [159, 0]
click at [269, 171] on span "Select an option" at bounding box center [268, 174] width 8 height 8
click at [269, 171] on input "Select an option" at bounding box center [268, 174] width 8 height 8
click at [298, 145] on span "Select an option" at bounding box center [298, 146] width 8 height 8
click at [298, 145] on input "Select an option" at bounding box center [298, 146] width 8 height 8
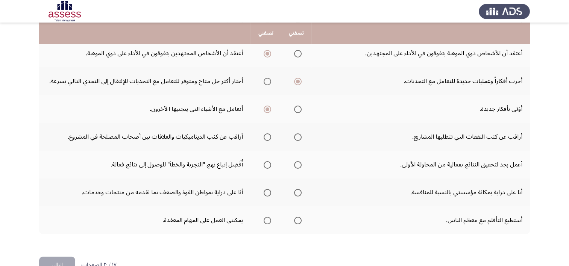
scroll to position [224, 0]
click at [297, 134] on span "Select an option" at bounding box center [298, 137] width 8 height 8
click at [297, 134] on input "Select an option" at bounding box center [298, 137] width 8 height 8
click at [269, 162] on span "Select an option" at bounding box center [268, 165] width 8 height 8
click at [269, 162] on input "Select an option" at bounding box center [268, 165] width 8 height 8
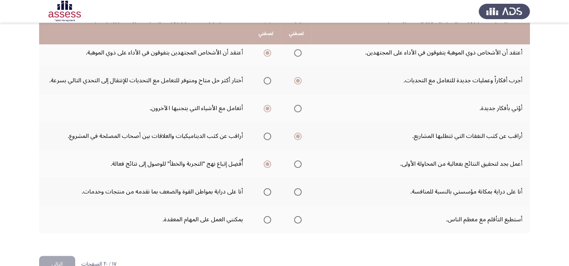
click at [300, 188] on span "Select an option" at bounding box center [298, 192] width 8 height 8
click at [300, 188] on input "Select an option" at bounding box center [298, 192] width 8 height 8
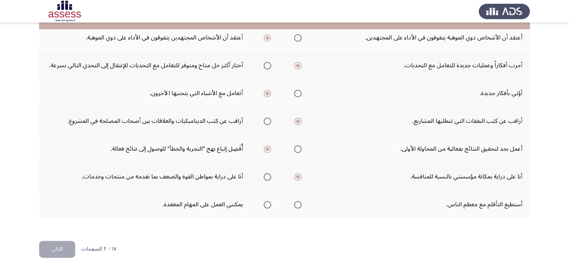
scroll to position [242, 0]
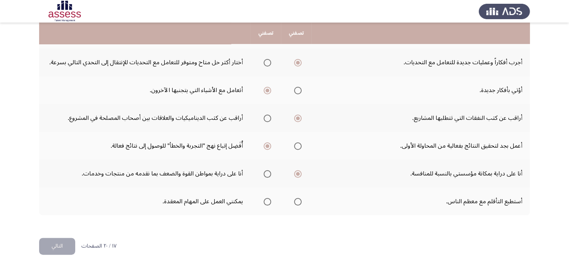
click at [298, 199] on span "Select an option" at bounding box center [298, 202] width 8 height 8
click at [298, 199] on input "Select an option" at bounding box center [298, 202] width 8 height 8
click at [59, 242] on button "التالي" at bounding box center [57, 246] width 36 height 17
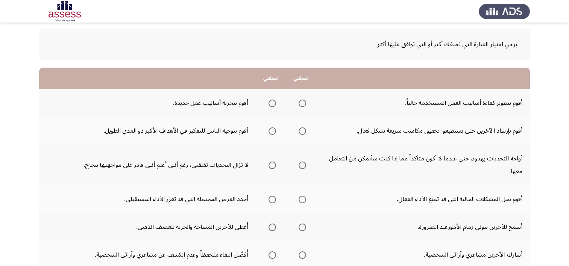
scroll to position [36, 0]
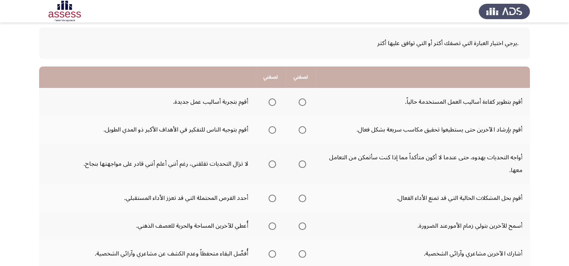
click at [305, 104] on span "Select an option" at bounding box center [302, 102] width 8 height 8
click at [305, 104] on input "Select an option" at bounding box center [302, 102] width 8 height 8
click at [269, 130] on span "Select an option" at bounding box center [272, 130] width 8 height 8
click at [269, 130] on input "Select an option" at bounding box center [272, 130] width 8 height 8
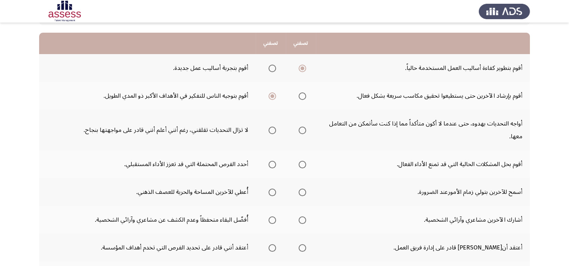
scroll to position [71, 0]
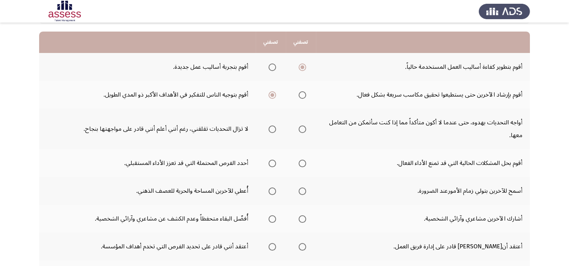
click at [302, 129] on span "Select an option" at bounding box center [302, 129] width 0 height 0
click at [302, 128] on input "Select an option" at bounding box center [302, 130] width 8 height 8
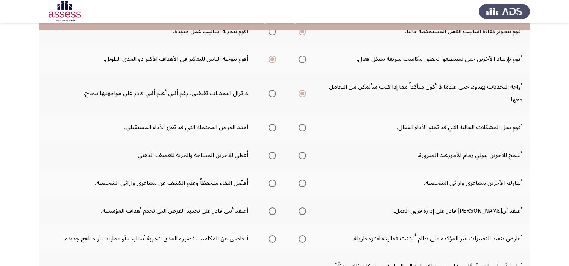
scroll to position [86, 0]
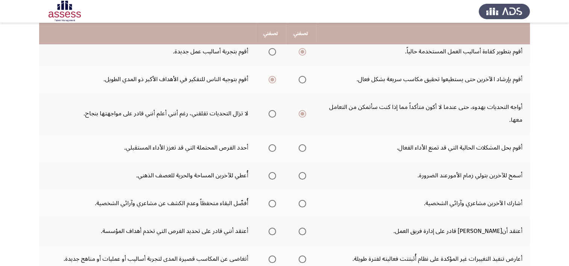
click at [272, 148] on span "Select an option" at bounding box center [272, 148] width 0 height 0
click at [272, 147] on input "Select an option" at bounding box center [272, 148] width 8 height 8
click at [272, 175] on span "Select an option" at bounding box center [272, 176] width 8 height 8
click at [272, 175] on input "Select an option" at bounding box center [272, 176] width 8 height 8
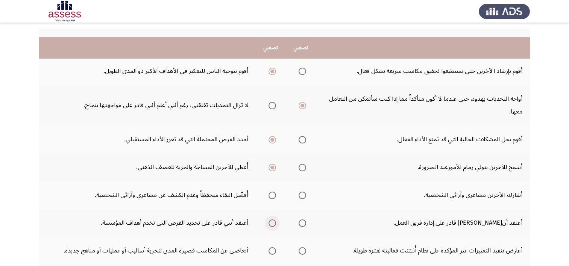
scroll to position [114, 0]
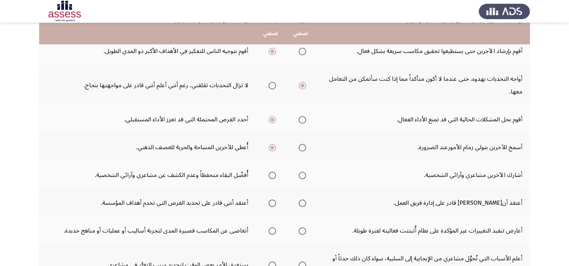
click at [302, 148] on span "Select an option" at bounding box center [302, 148] width 0 height 0
click at [302, 146] on input "Select an option" at bounding box center [302, 148] width 8 height 8
click at [272, 148] on span "Select an option" at bounding box center [272, 148] width 0 height 0
click at [272, 146] on input "Select an option" at bounding box center [272, 148] width 8 height 8
click at [301, 172] on span "Select an option" at bounding box center [302, 176] width 8 height 8
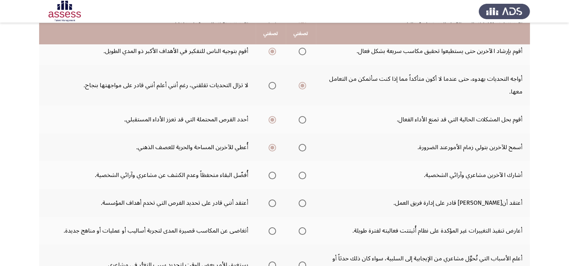
click at [301, 172] on input "Select an option" at bounding box center [302, 176] width 8 height 8
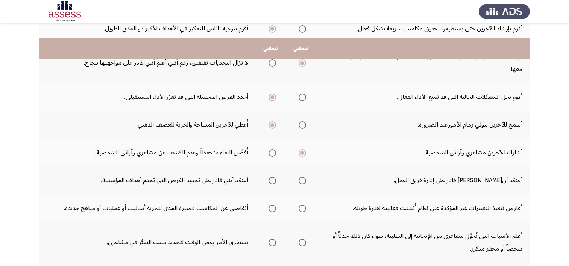
scroll to position [163, 0]
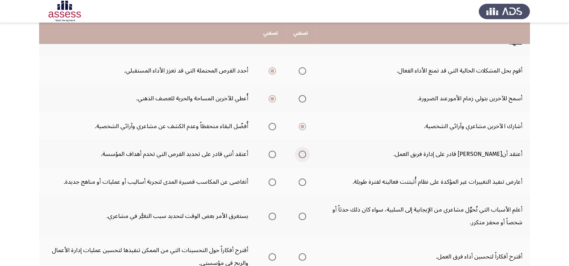
click at [304, 151] on span "Select an option" at bounding box center [302, 155] width 8 height 8
click at [304, 151] on input "Select an option" at bounding box center [302, 155] width 8 height 8
click at [271, 181] on span "Select an option" at bounding box center [272, 183] width 8 height 8
click at [271, 181] on input "Select an option" at bounding box center [272, 183] width 8 height 8
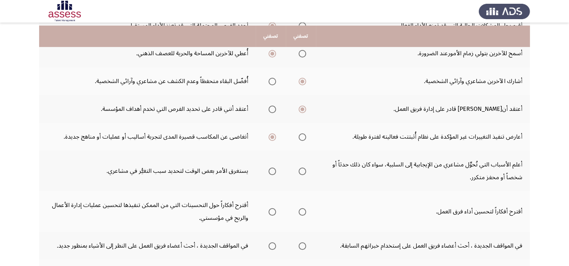
scroll to position [207, 0]
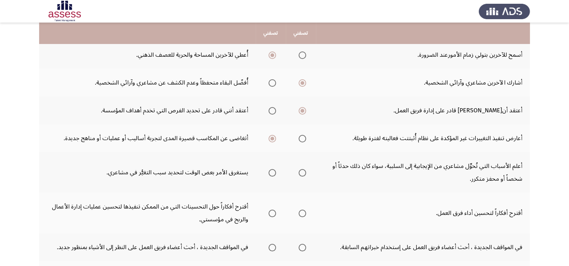
click at [274, 169] on span "Select an option" at bounding box center [272, 173] width 8 height 8
click at [274, 169] on input "Select an option" at bounding box center [272, 173] width 8 height 8
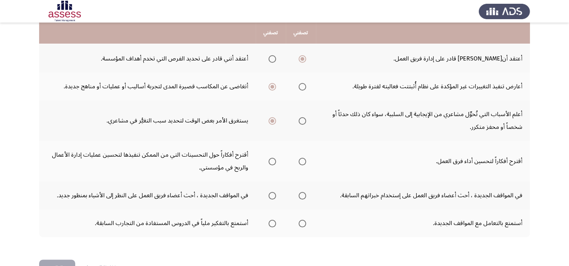
scroll to position [258, 0]
click at [299, 161] on span "Select an option" at bounding box center [302, 162] width 8 height 8
click at [299, 161] on input "Select an option" at bounding box center [302, 162] width 8 height 8
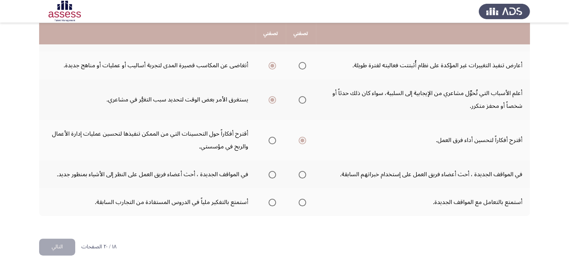
click at [272, 175] on span "Select an option" at bounding box center [272, 175] width 0 height 0
click at [272, 172] on input "Select an option" at bounding box center [272, 175] width 8 height 8
click at [306, 199] on span "Select an option" at bounding box center [302, 203] width 8 height 8
click at [306, 199] on input "Select an option" at bounding box center [302, 203] width 8 height 8
click at [56, 242] on button "التالي" at bounding box center [57, 247] width 36 height 17
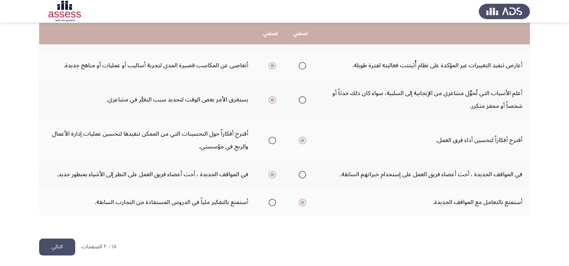
scroll to position [0, 0]
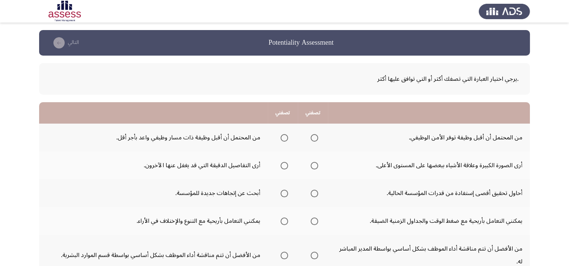
click at [296, 137] on th at bounding box center [283, 138] width 30 height 28
click at [283, 139] on span "Select an option" at bounding box center [284, 138] width 8 height 8
click at [283, 139] on input "Select an option" at bounding box center [284, 138] width 8 height 8
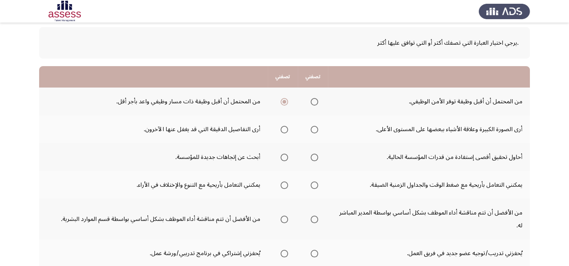
scroll to position [38, 0]
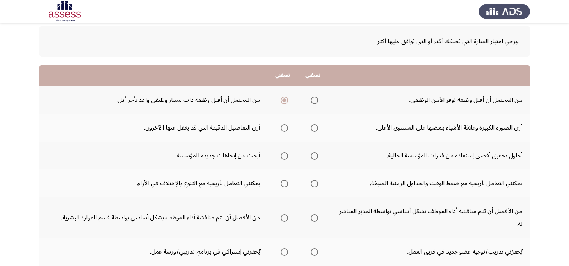
click at [314, 128] on span "Select an option" at bounding box center [314, 128] width 0 height 0
click at [313, 127] on input "Select an option" at bounding box center [314, 128] width 8 height 8
click at [314, 156] on span "Select an option" at bounding box center [314, 156] width 0 height 0
click at [313, 155] on input "Select an option" at bounding box center [314, 156] width 8 height 8
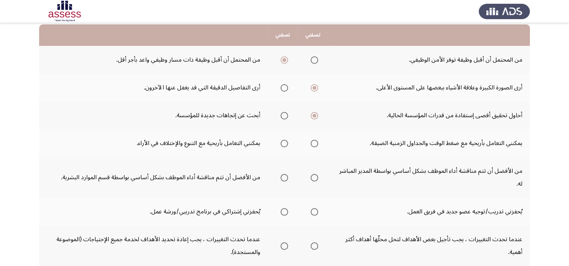
scroll to position [78, 0]
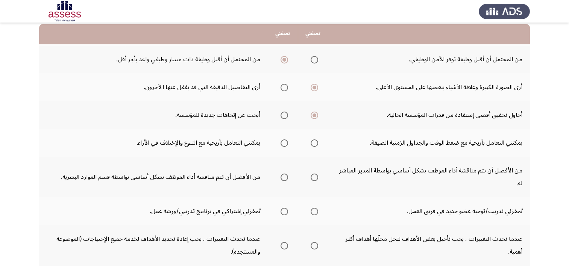
click at [314, 143] on span "Select an option" at bounding box center [314, 143] width 0 height 0
click at [313, 142] on input "Select an option" at bounding box center [314, 143] width 8 height 8
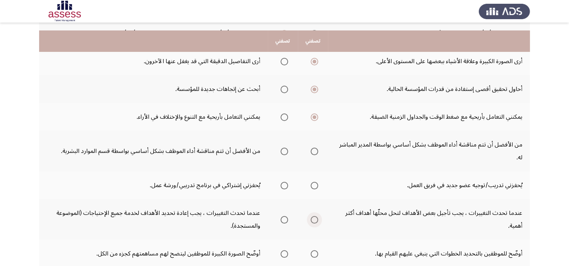
scroll to position [113, 0]
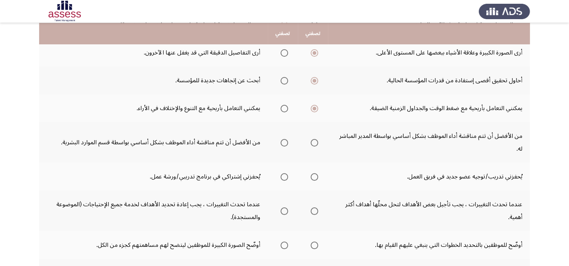
click at [281, 105] on span "Select an option" at bounding box center [284, 109] width 8 height 8
click at [281, 105] on input "Select an option" at bounding box center [284, 109] width 8 height 8
click at [314, 109] on span "Select an option" at bounding box center [314, 109] width 0 height 0
click at [313, 107] on input "Select an option" at bounding box center [314, 109] width 8 height 8
click at [312, 144] on span "Select an option" at bounding box center [314, 143] width 8 height 8
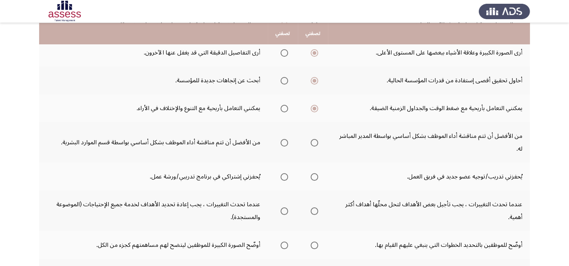
click at [312, 144] on input "Select an option" at bounding box center [314, 143] width 8 height 8
click at [285, 144] on span "Select an option" at bounding box center [284, 143] width 8 height 8
click at [285, 144] on input "Select an option" at bounding box center [284, 143] width 8 height 8
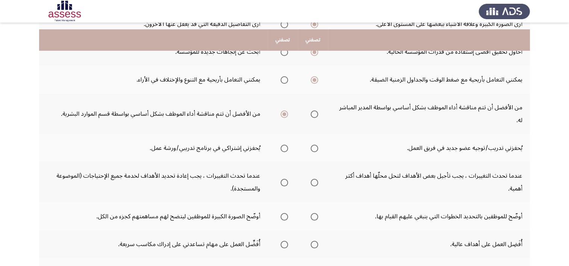
scroll to position [149, 0]
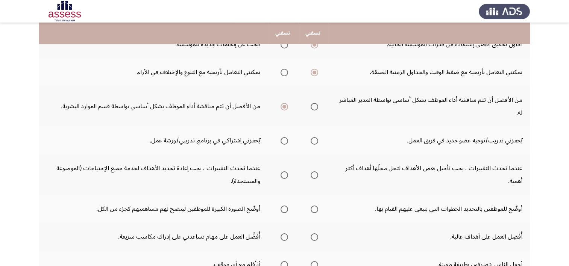
click at [280, 142] on span "Select an option" at bounding box center [284, 141] width 8 height 8
click at [280, 142] on input "Select an option" at bounding box center [284, 141] width 8 height 8
click at [313, 173] on span "Select an option" at bounding box center [314, 175] width 8 height 8
click at [313, 173] on input "Select an option" at bounding box center [314, 175] width 8 height 8
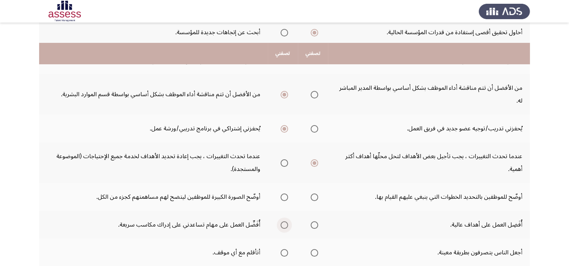
scroll to position [193, 0]
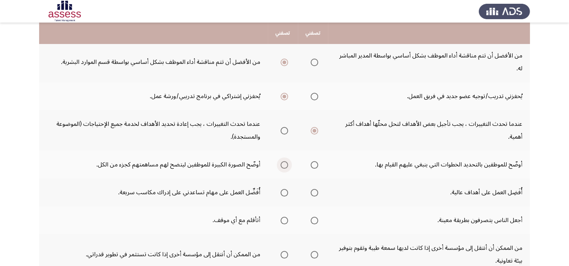
click at [284, 165] on span "Select an option" at bounding box center [284, 165] width 0 height 0
click at [283, 163] on input "Select an option" at bounding box center [284, 165] width 8 height 8
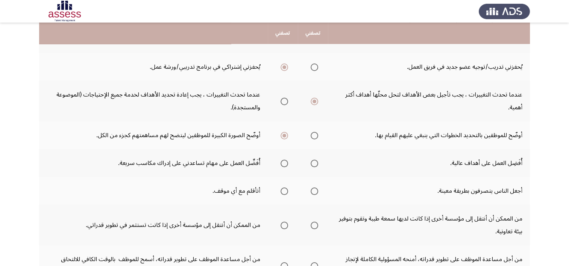
scroll to position [224, 0]
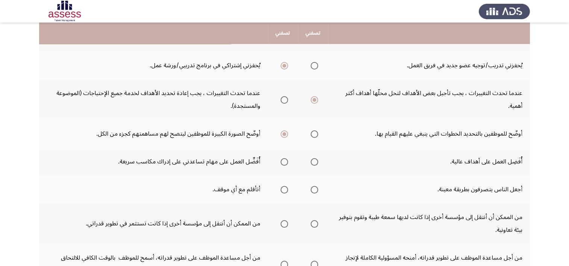
click at [312, 161] on span "Select an option" at bounding box center [314, 162] width 8 height 8
click at [312, 161] on input "Select an option" at bounding box center [314, 162] width 8 height 8
click at [281, 189] on span "Select an option" at bounding box center [284, 190] width 8 height 8
click at [281, 189] on input "Select an option" at bounding box center [284, 190] width 8 height 8
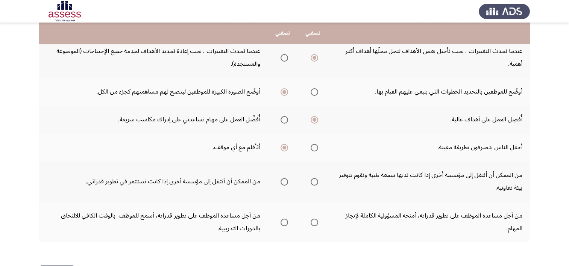
scroll to position [268, 0]
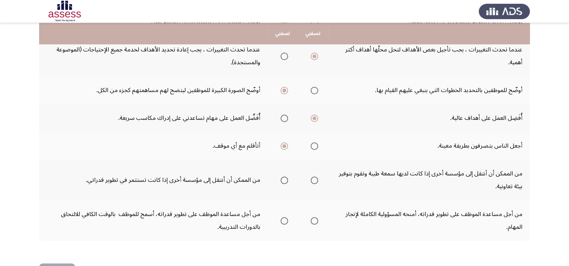
click at [316, 180] on span "Select an option" at bounding box center [314, 181] width 8 height 8
click at [316, 180] on input "Select an option" at bounding box center [314, 181] width 8 height 8
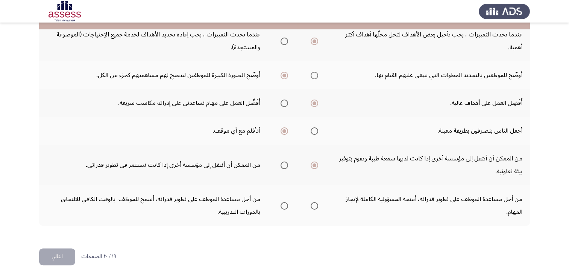
scroll to position [292, 0]
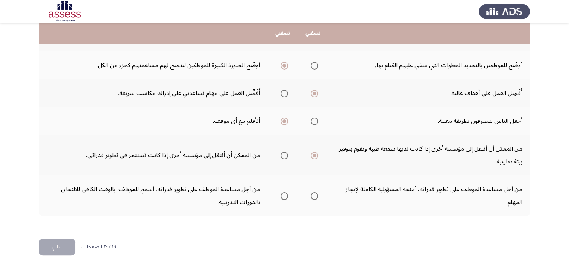
click at [284, 156] on span "Select an option" at bounding box center [284, 156] width 0 height 0
click at [283, 153] on input "Select an option" at bounding box center [284, 156] width 8 height 8
click at [313, 152] on span "Select an option" at bounding box center [314, 156] width 8 height 8
click at [313, 152] on input "Select an option" at bounding box center [314, 156] width 8 height 8
click at [282, 195] on span "Select an option" at bounding box center [284, 196] width 8 height 8
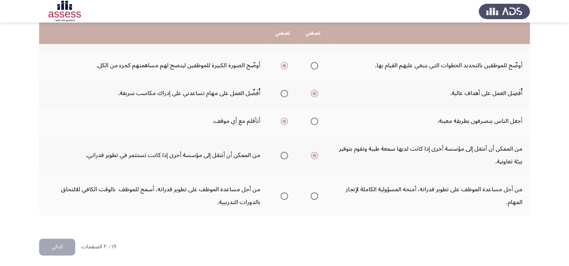
click at [282, 195] on input "Select an option" at bounding box center [284, 196] width 8 height 8
click at [311, 195] on span "Select an option" at bounding box center [314, 196] width 8 height 8
click at [311, 195] on input "Select an option" at bounding box center [314, 196] width 8 height 8
click at [48, 241] on button "التالي" at bounding box center [57, 247] width 36 height 17
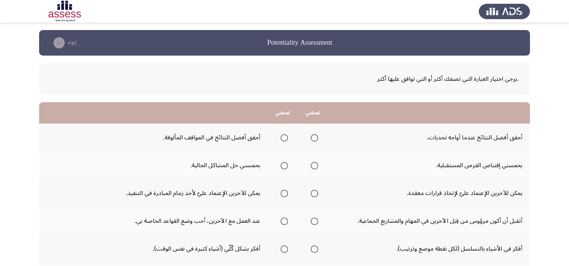
click at [314, 138] on span "Select an option" at bounding box center [314, 138] width 0 height 0
click at [314, 137] on input "Select an option" at bounding box center [314, 138] width 8 height 8
click at [314, 166] on span "Select an option" at bounding box center [314, 166] width 0 height 0
click at [314, 165] on input "Select an option" at bounding box center [314, 166] width 8 height 8
click at [283, 164] on span "Select an option" at bounding box center [284, 166] width 8 height 8
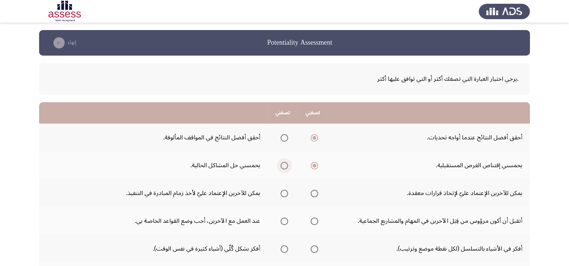
click at [283, 164] on input "Select an option" at bounding box center [284, 166] width 8 height 8
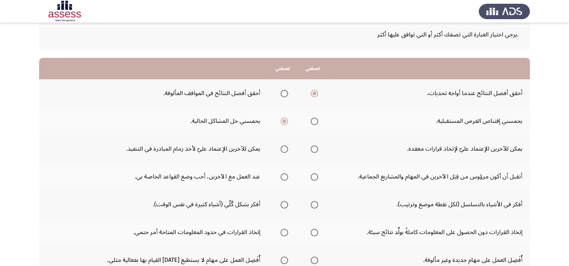
scroll to position [56, 0]
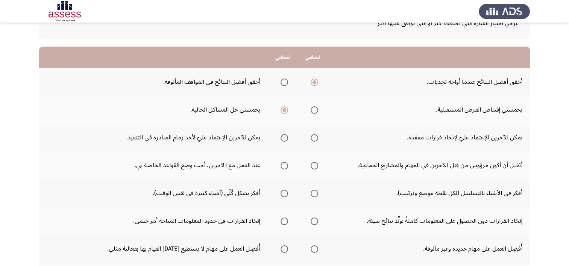
click at [314, 138] on span "Select an option" at bounding box center [314, 138] width 0 height 0
click at [314, 137] on input "Select an option" at bounding box center [314, 138] width 8 height 8
click at [313, 167] on span "Select an option" at bounding box center [314, 166] width 8 height 8
click at [313, 167] on input "Select an option" at bounding box center [314, 166] width 8 height 8
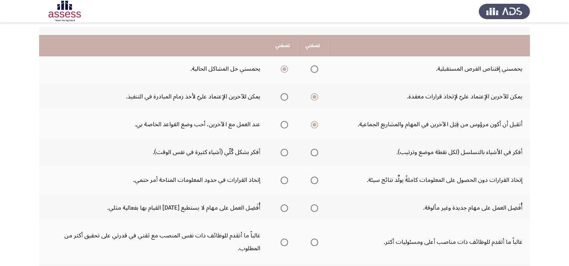
scroll to position [81, 0]
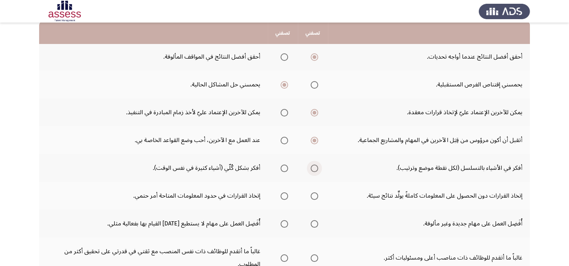
click at [312, 167] on span "Select an option" at bounding box center [314, 169] width 8 height 8
click at [312, 167] on input "Select an option" at bounding box center [314, 169] width 8 height 8
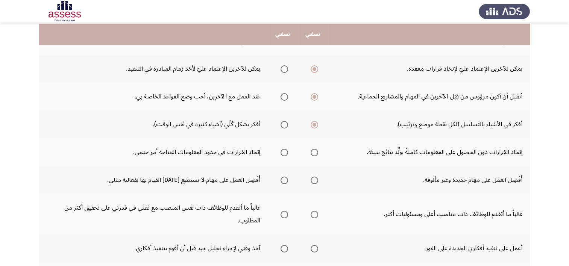
scroll to position [126, 0]
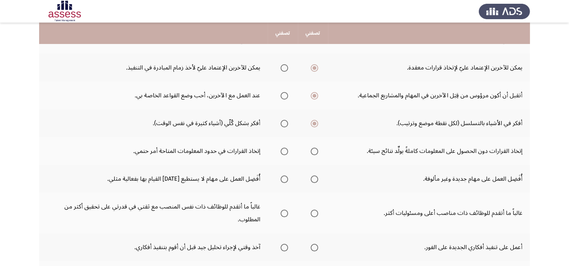
click at [279, 150] on label "Select an option" at bounding box center [282, 152] width 11 height 8
click at [280, 150] on input "Select an option" at bounding box center [284, 152] width 8 height 8
click at [313, 176] on span "Select an option" at bounding box center [314, 180] width 8 height 8
click at [313, 176] on input "Select an option" at bounding box center [314, 180] width 8 height 8
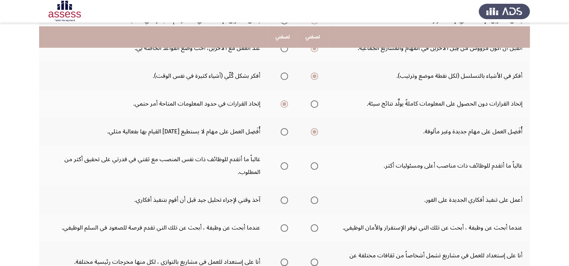
scroll to position [177, 0]
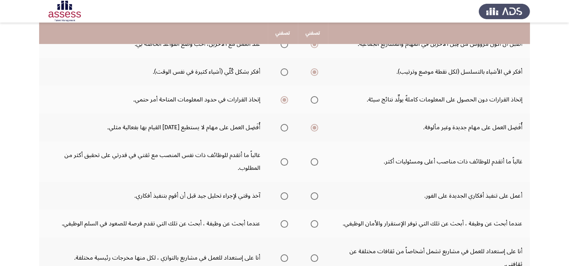
click at [314, 162] on span "Select an option" at bounding box center [314, 162] width 0 height 0
click at [314, 160] on input "Select an option" at bounding box center [314, 162] width 8 height 8
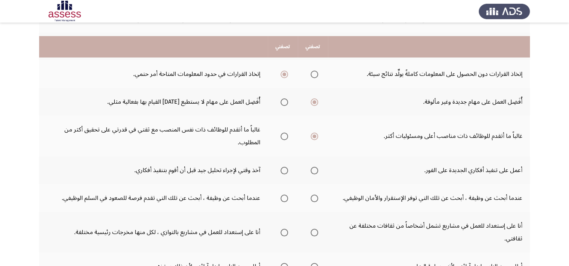
scroll to position [221, 0]
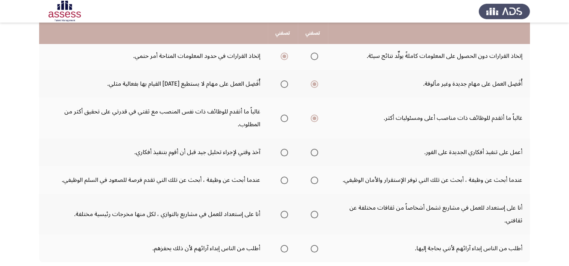
click at [314, 153] on span "Select an option" at bounding box center [314, 153] width 0 height 0
click at [314, 150] on input "Select an option" at bounding box center [314, 153] width 8 height 8
click at [285, 180] on span "Select an option" at bounding box center [284, 181] width 8 height 8
click at [285, 180] on input "Select an option" at bounding box center [284, 181] width 8 height 8
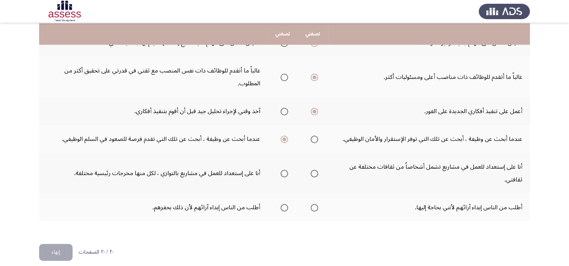
scroll to position [262, 0]
click at [314, 170] on span "Select an option" at bounding box center [314, 174] width 8 height 8
click at [314, 170] on input "Select an option" at bounding box center [314, 174] width 8 height 8
click at [284, 207] on span "Select an option" at bounding box center [284, 207] width 0 height 0
click at [284, 204] on input "Select an option" at bounding box center [284, 208] width 8 height 8
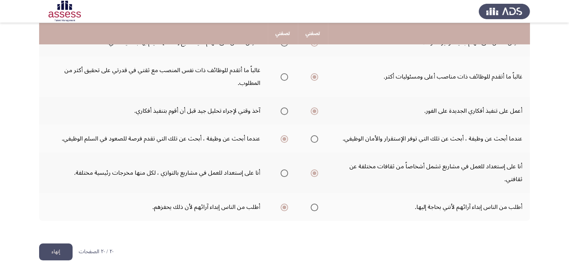
scroll to position [267, 0]
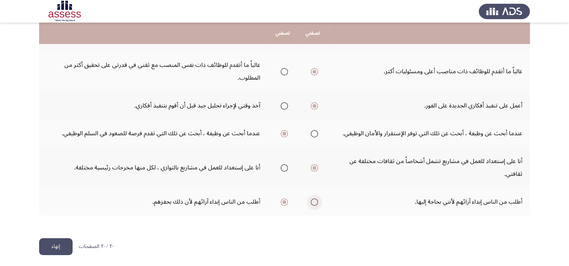
click at [314, 201] on span "Select an option" at bounding box center [314, 202] width 8 height 8
click at [314, 201] on input "Select an option" at bounding box center [314, 202] width 8 height 8
click at [55, 244] on button "إنهاء" at bounding box center [55, 246] width 33 height 17
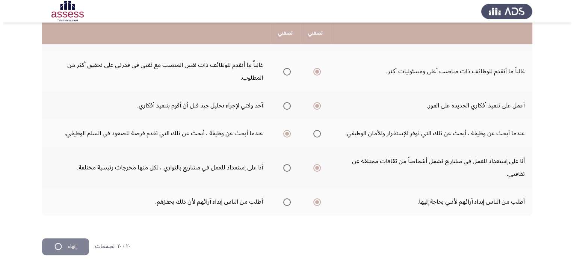
scroll to position [0, 0]
